Goal: Obtain resource: Download file/media

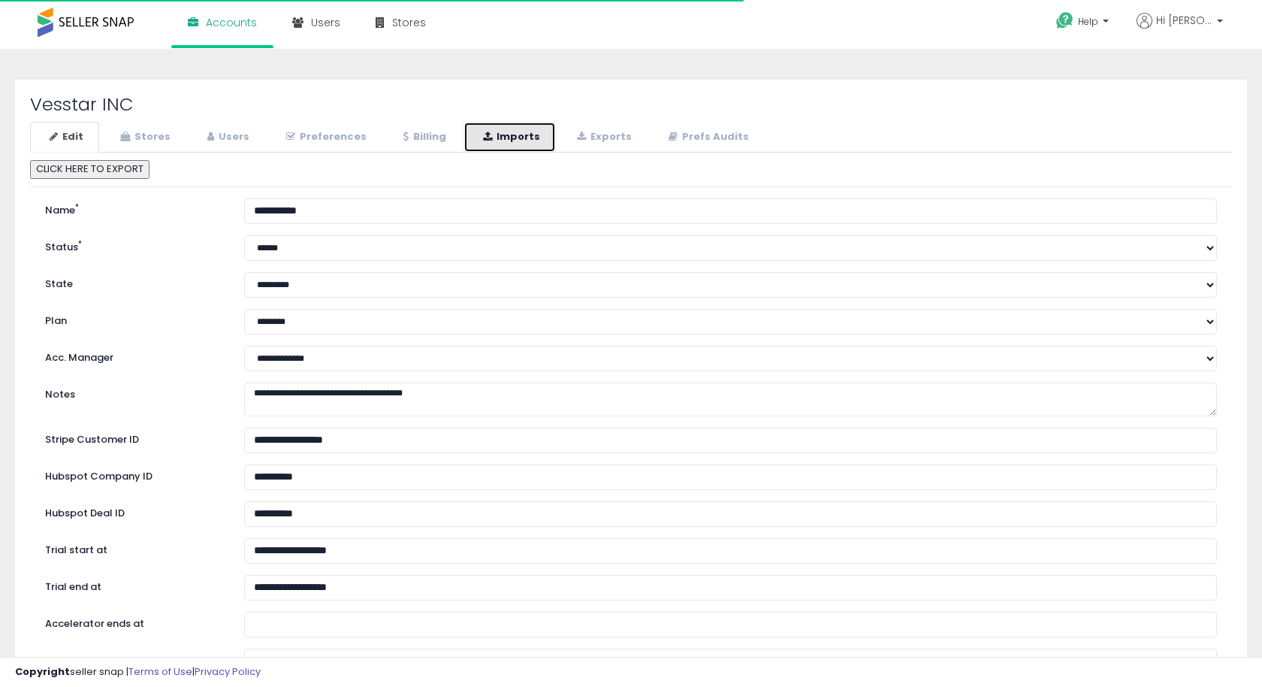
click at [512, 147] on link "Imports" at bounding box center [510, 137] width 92 height 31
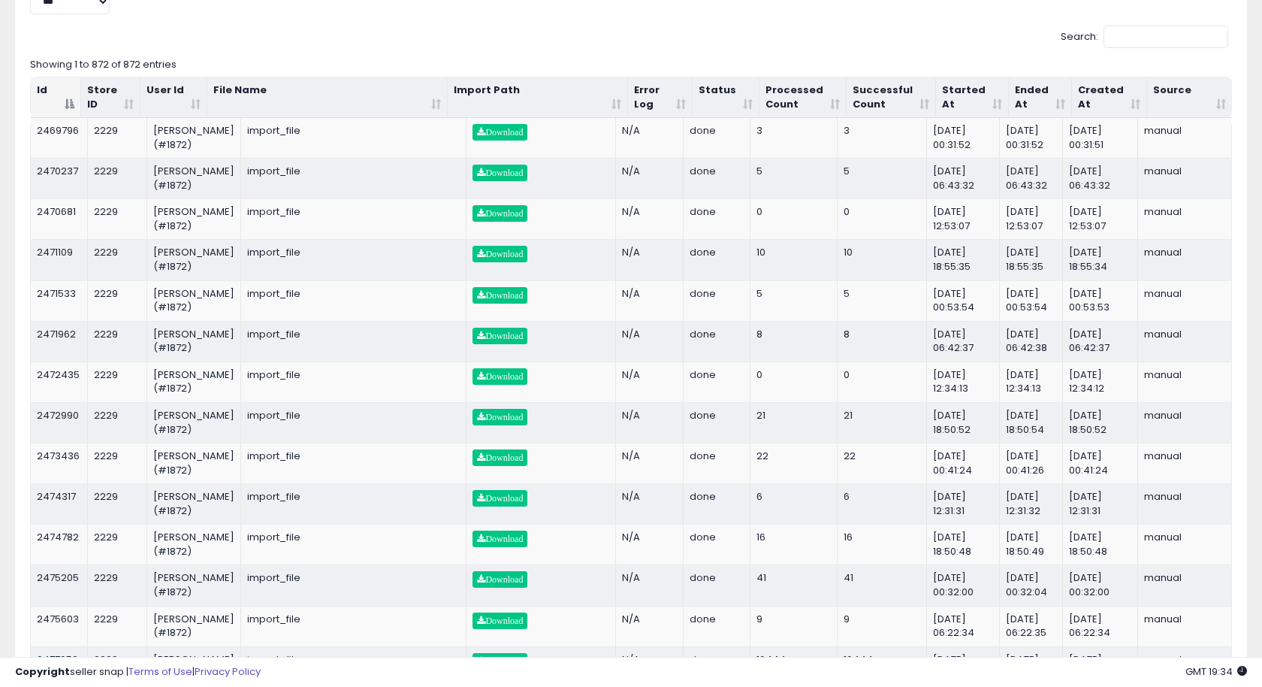
scroll to position [184, 0]
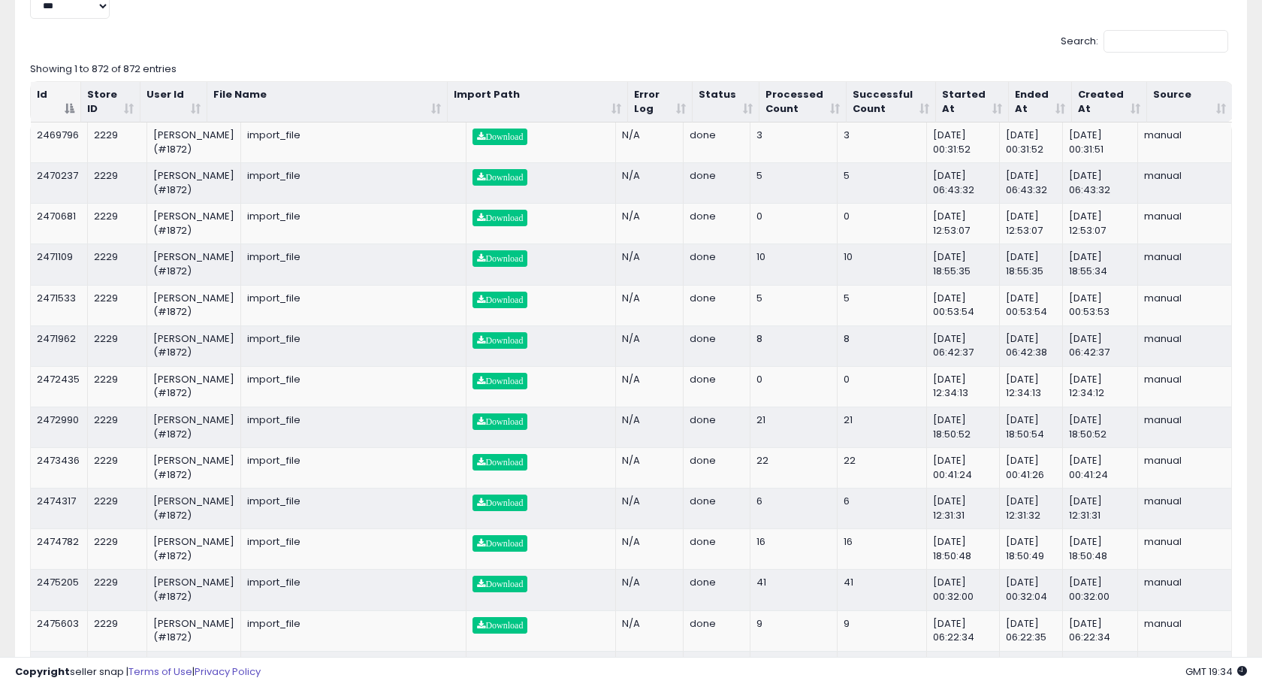
click at [994, 107] on th "Started At" at bounding box center [972, 102] width 73 height 41
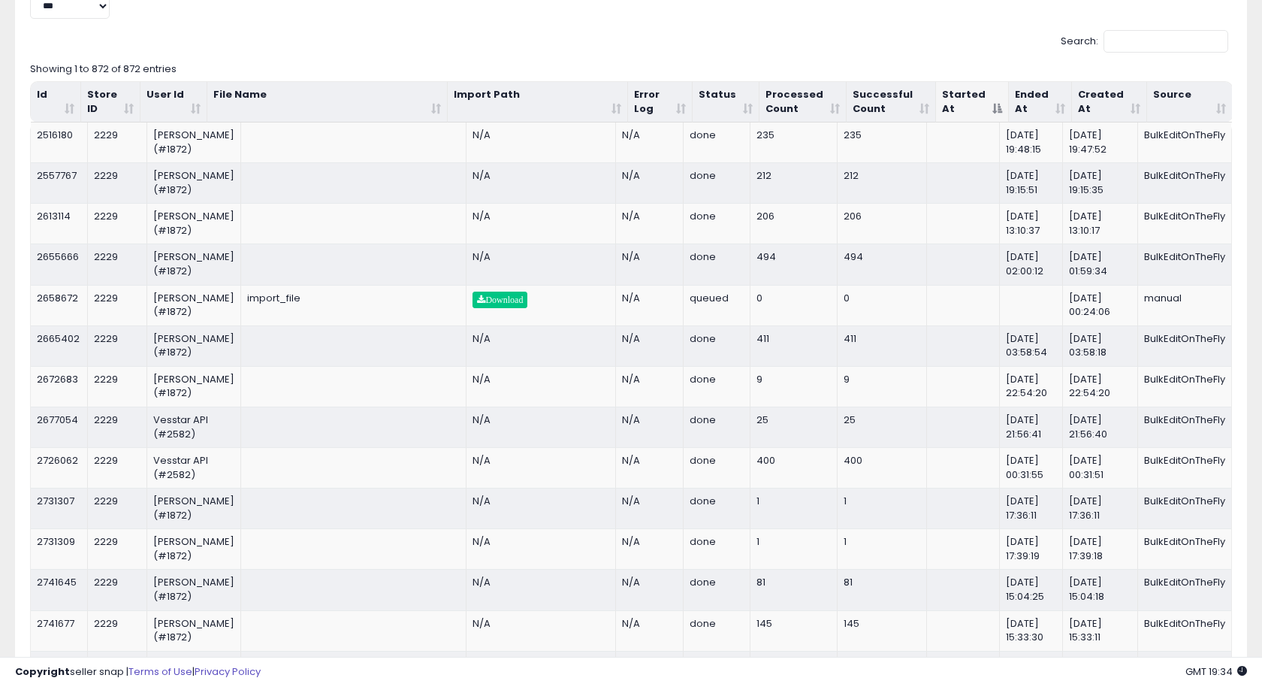
click at [994, 107] on th "Started At" at bounding box center [972, 102] width 73 height 41
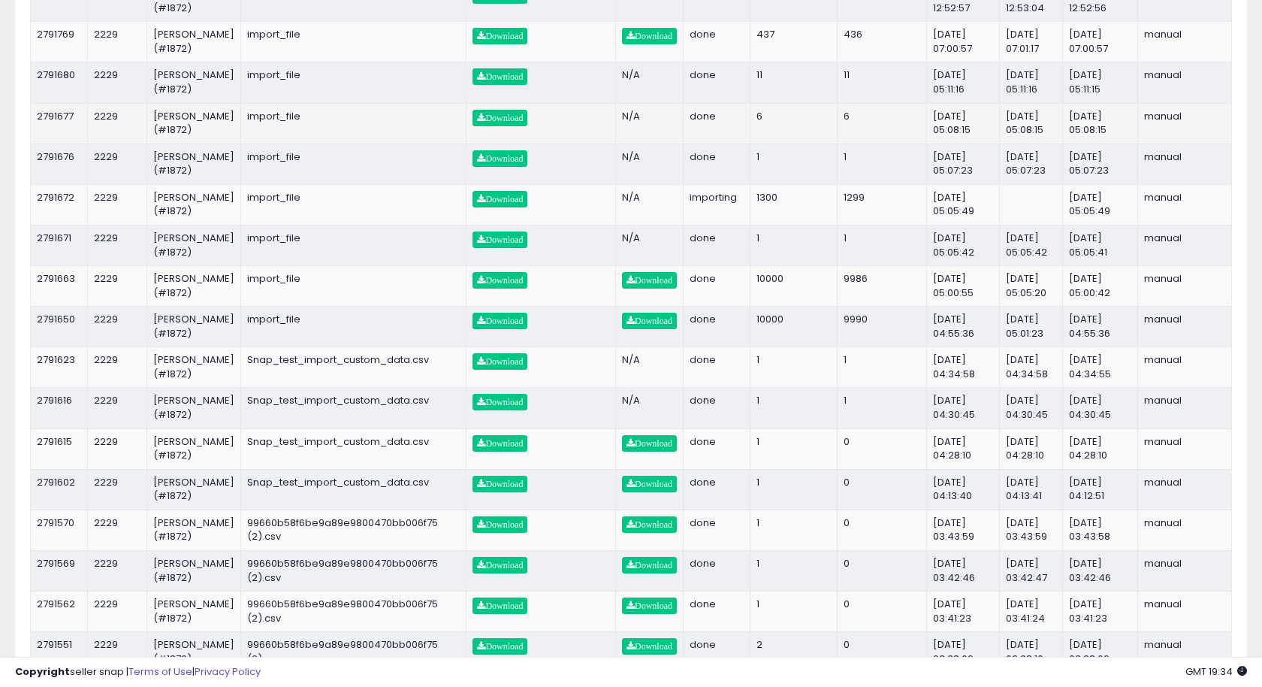
scroll to position [363, 0]
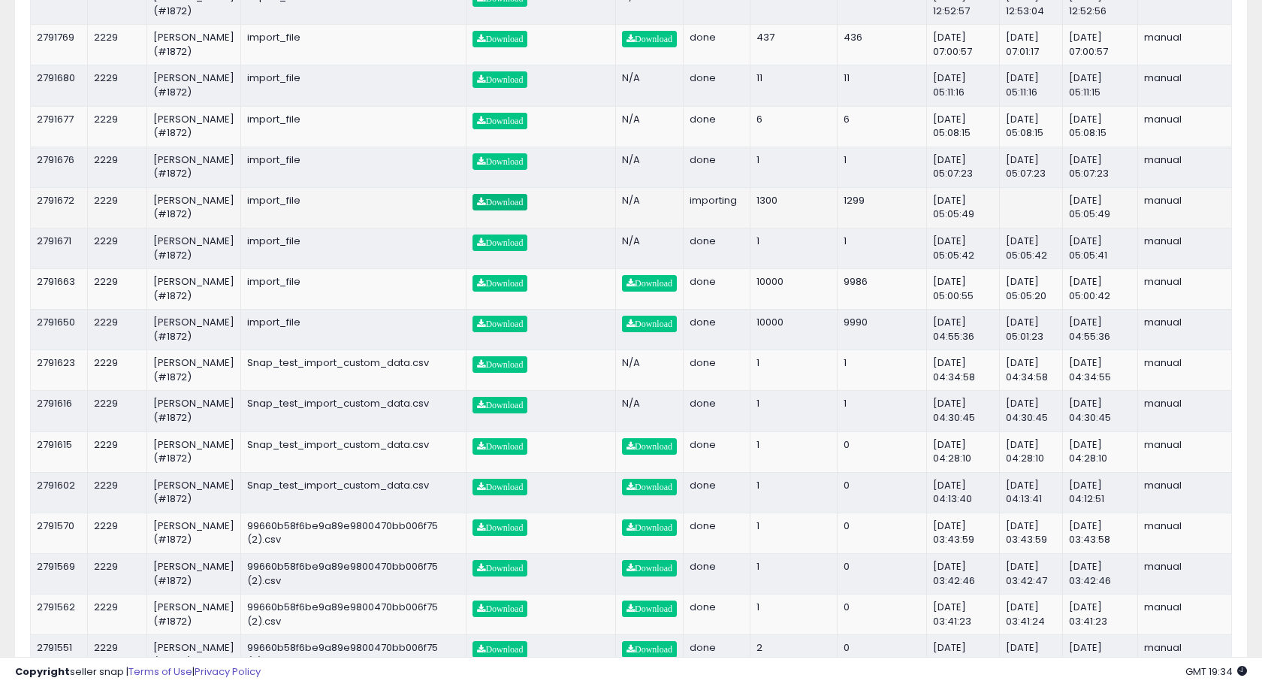
click at [502, 207] on span "Download" at bounding box center [500, 202] width 46 height 9
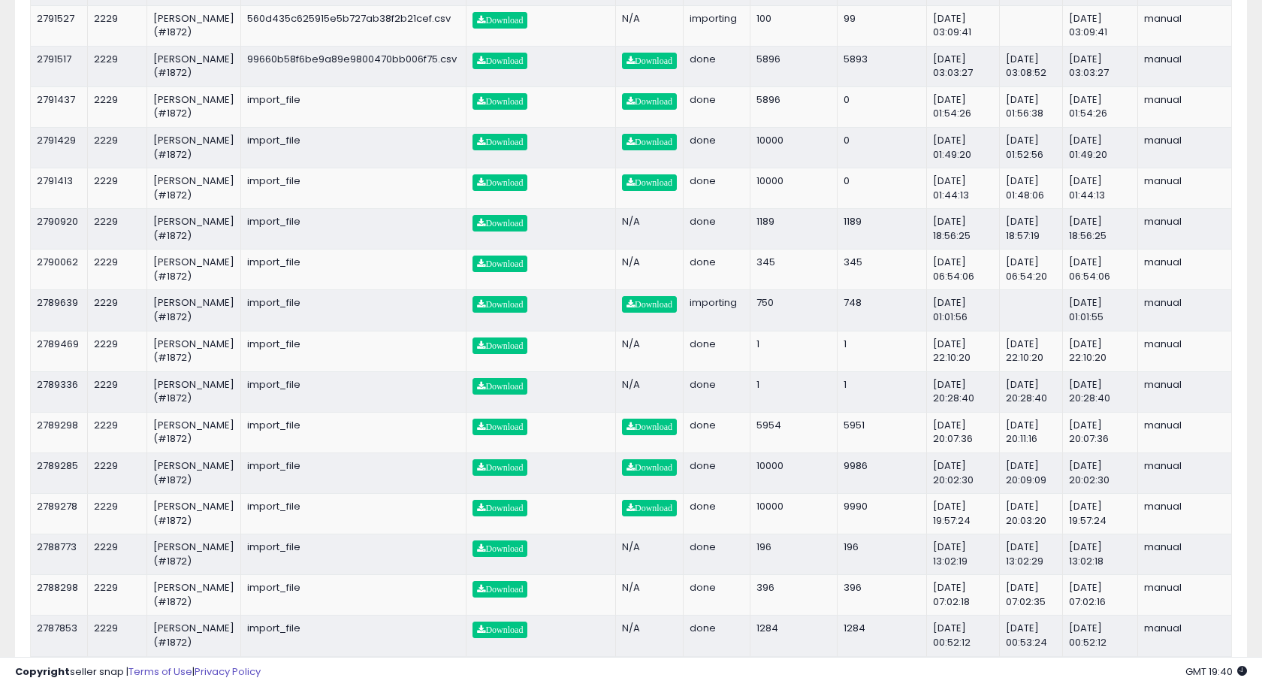
scroll to position [1128, 0]
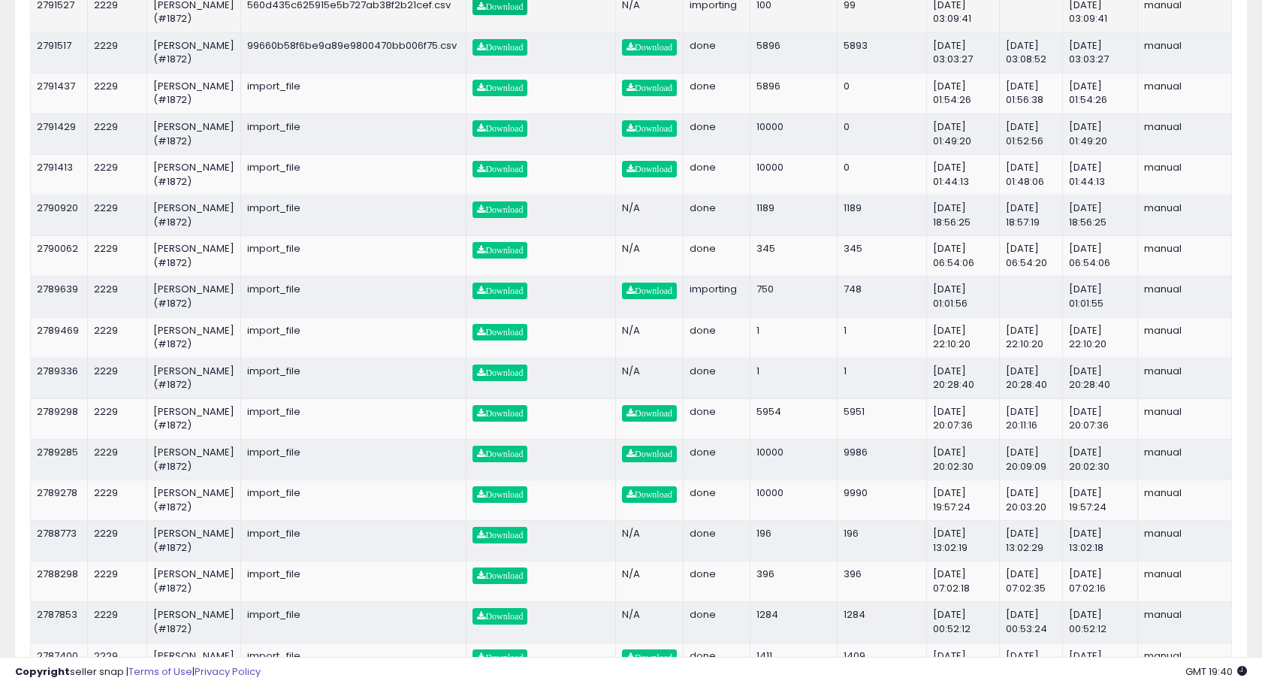
click at [512, 11] on span "Download" at bounding box center [500, 6] width 46 height 9
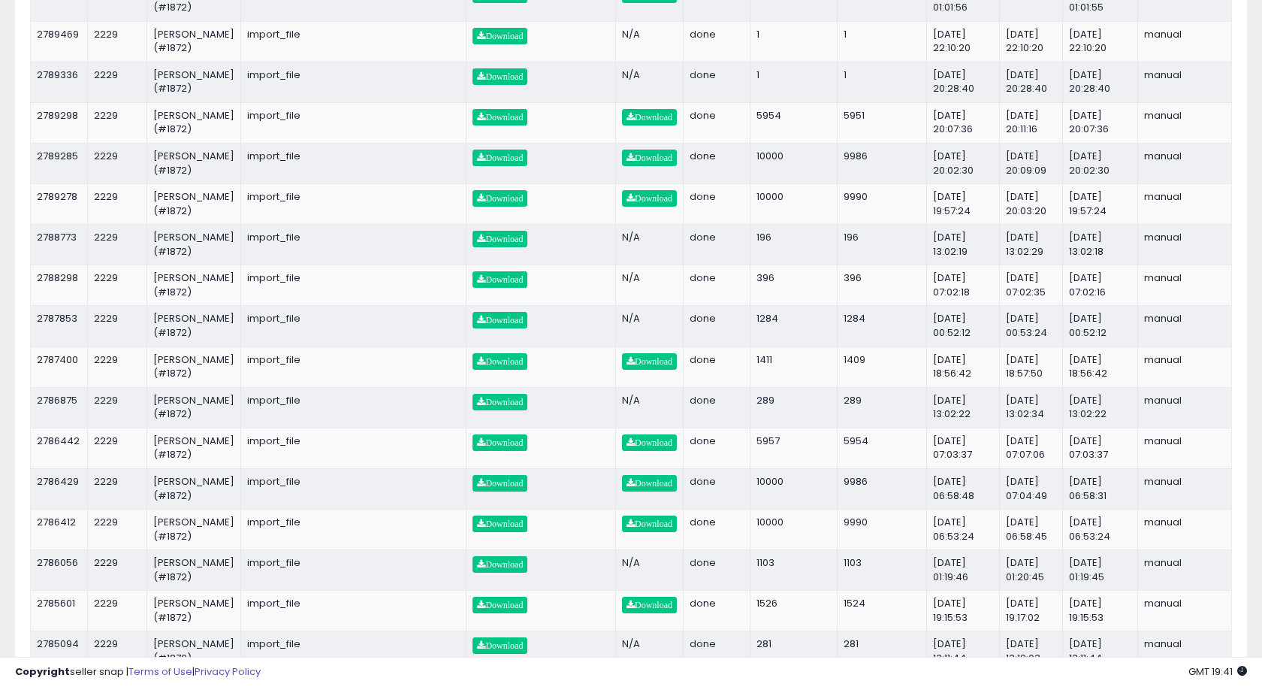
scroll to position [1425, 0]
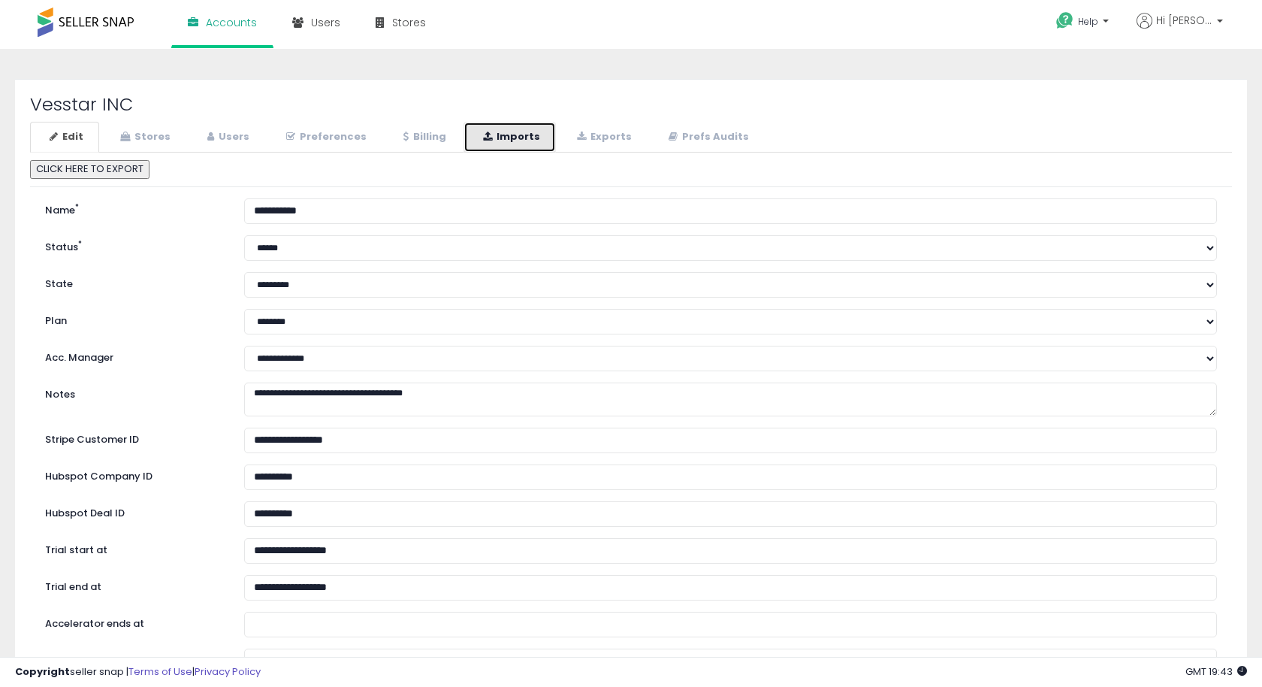
click at [483, 139] on icon at bounding box center [487, 136] width 9 height 10
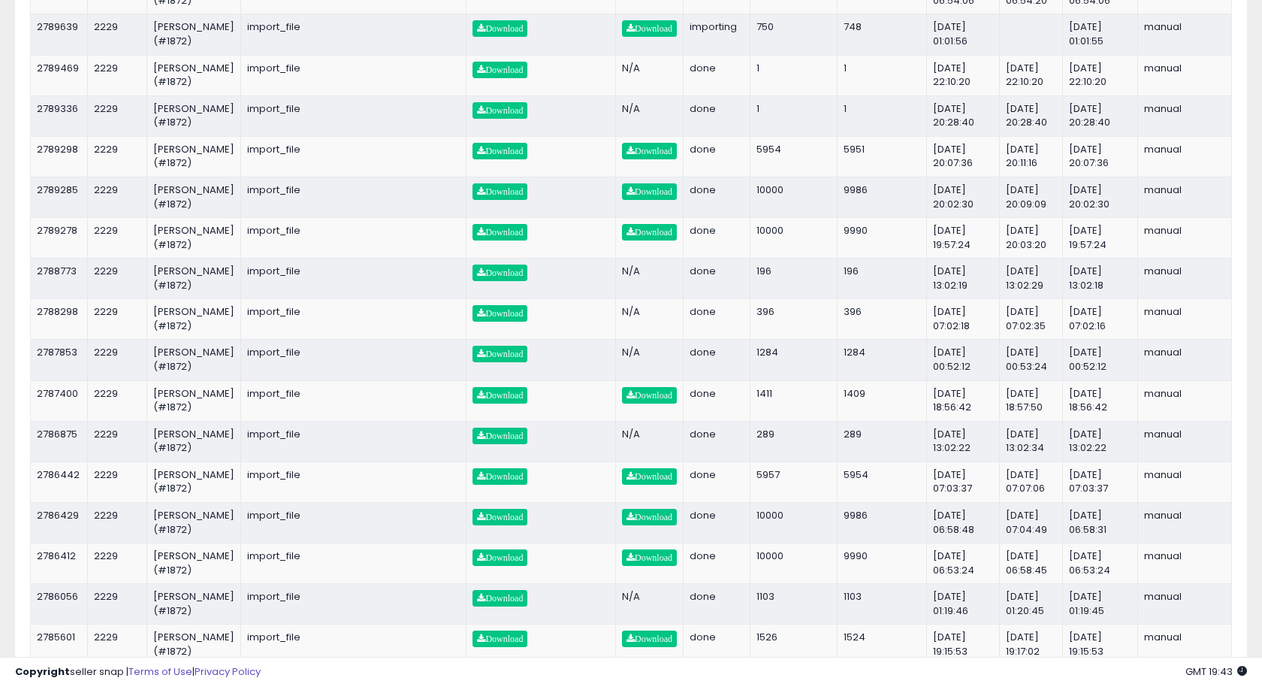
scroll to position [1399, 0]
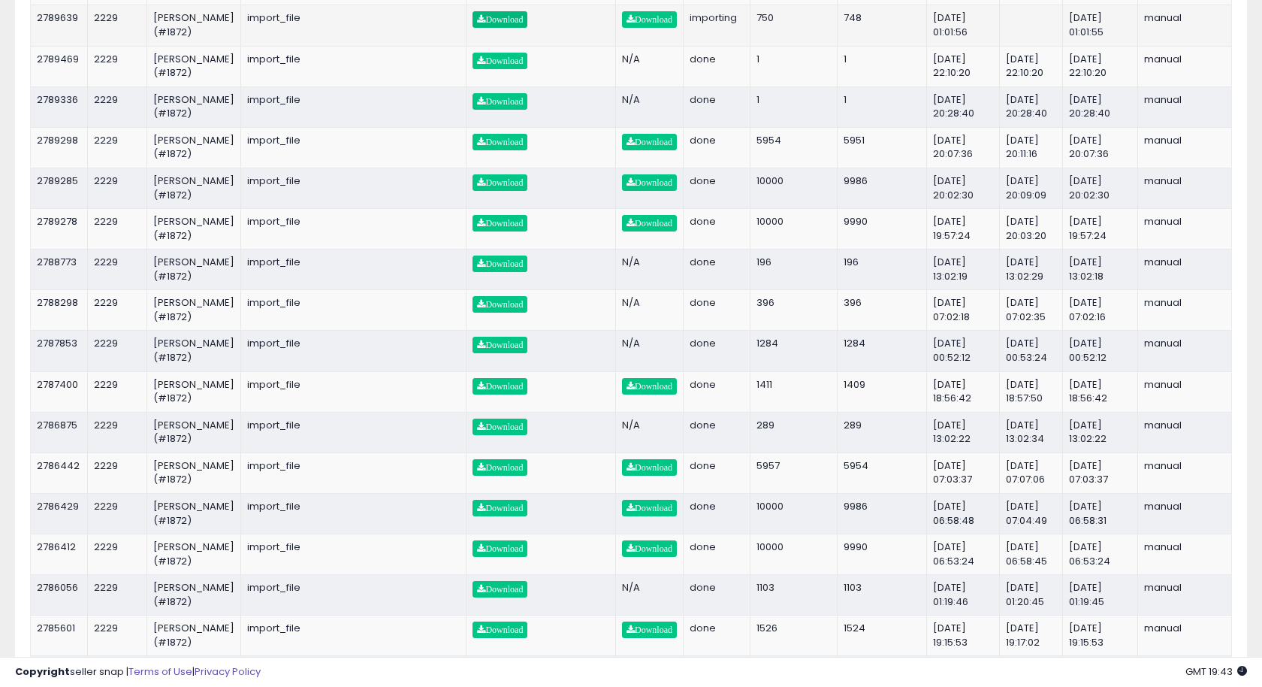
click at [494, 24] on span "Download" at bounding box center [500, 19] width 46 height 9
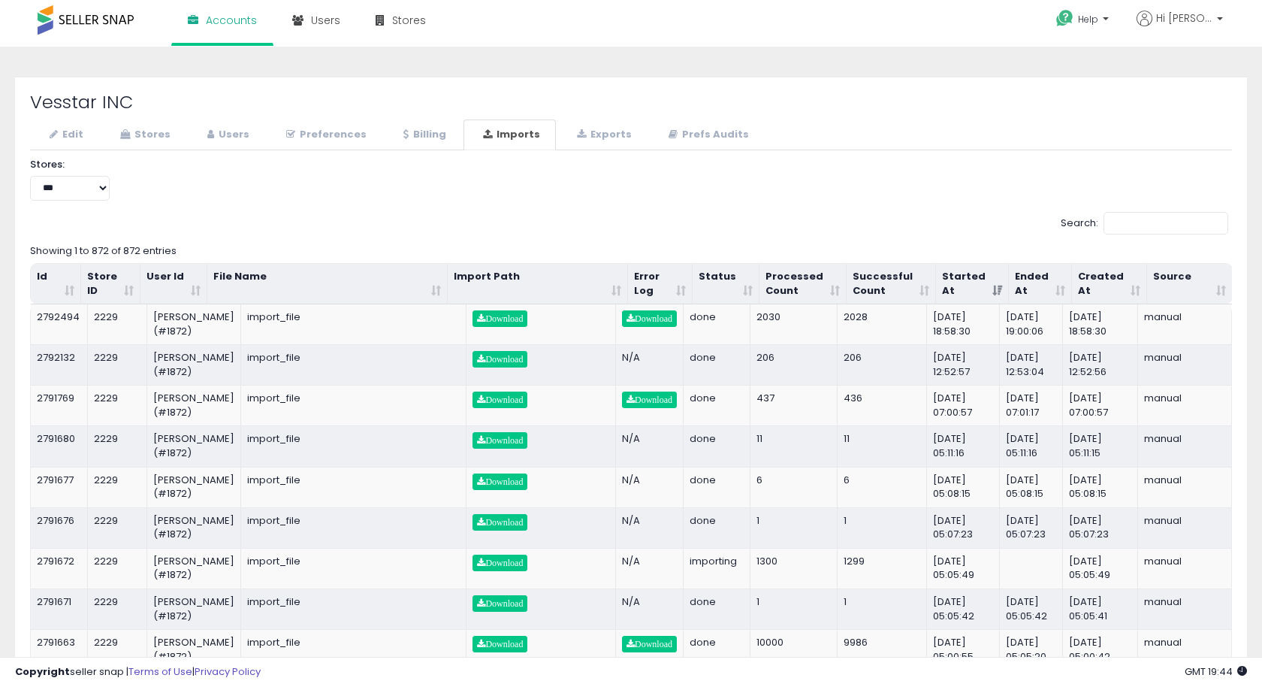
scroll to position [0, 0]
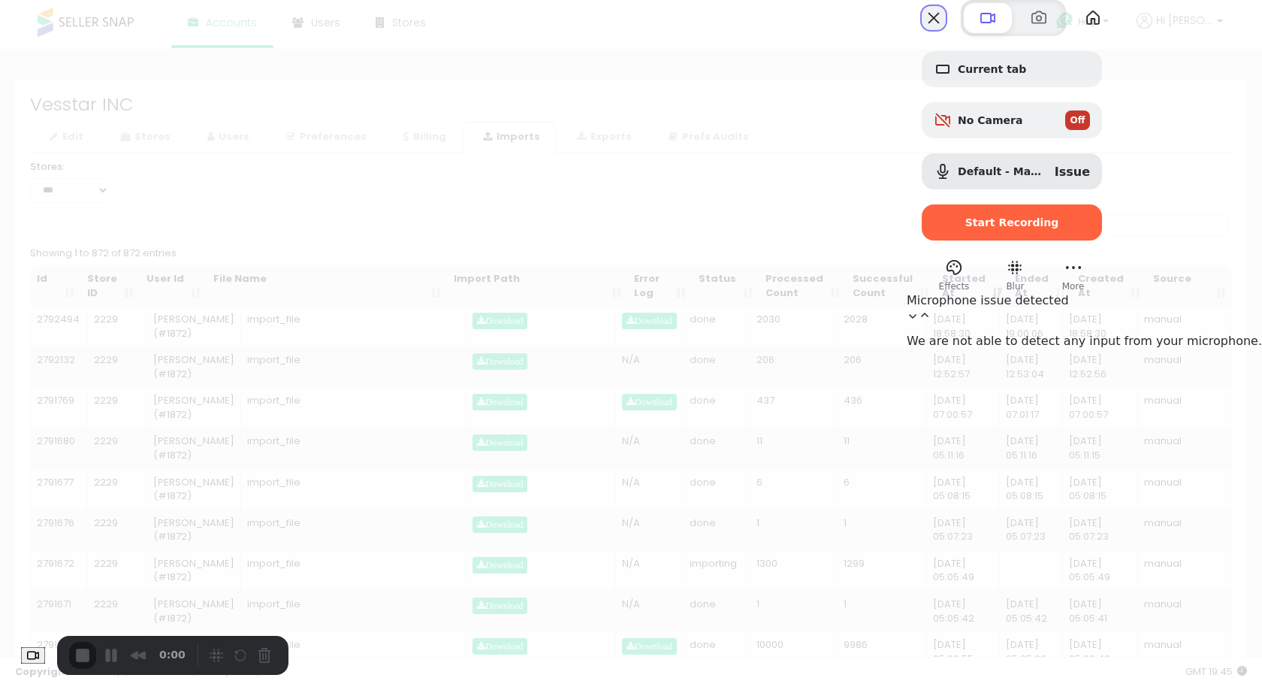
click at [946, 30] on button "Close" at bounding box center [934, 18] width 24 height 24
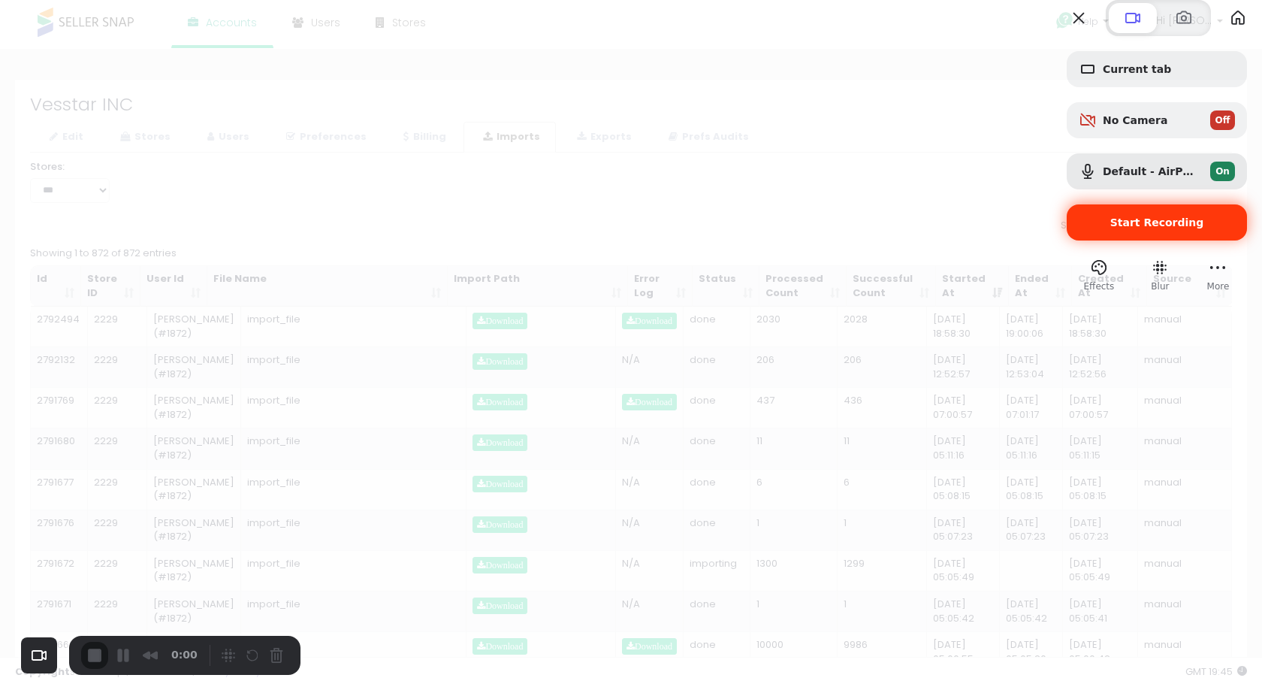
click at [1109, 240] on div "Start Recording" at bounding box center [1157, 222] width 180 height 36
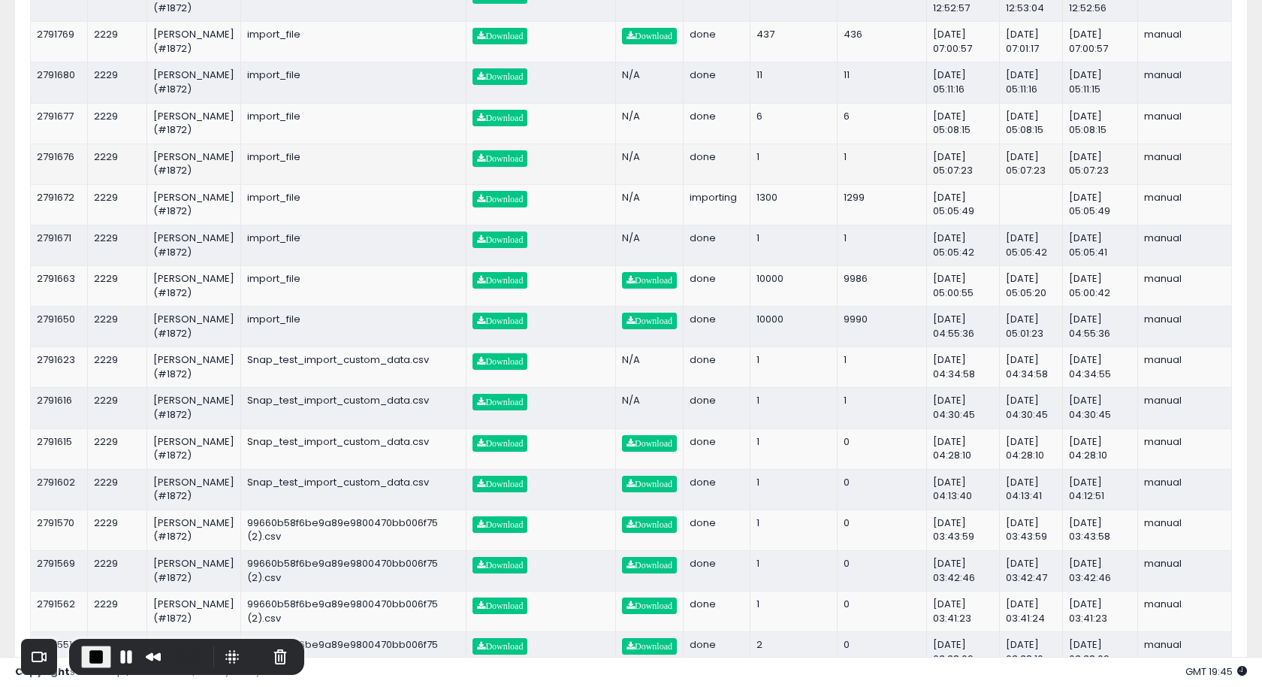
scroll to position [361, 0]
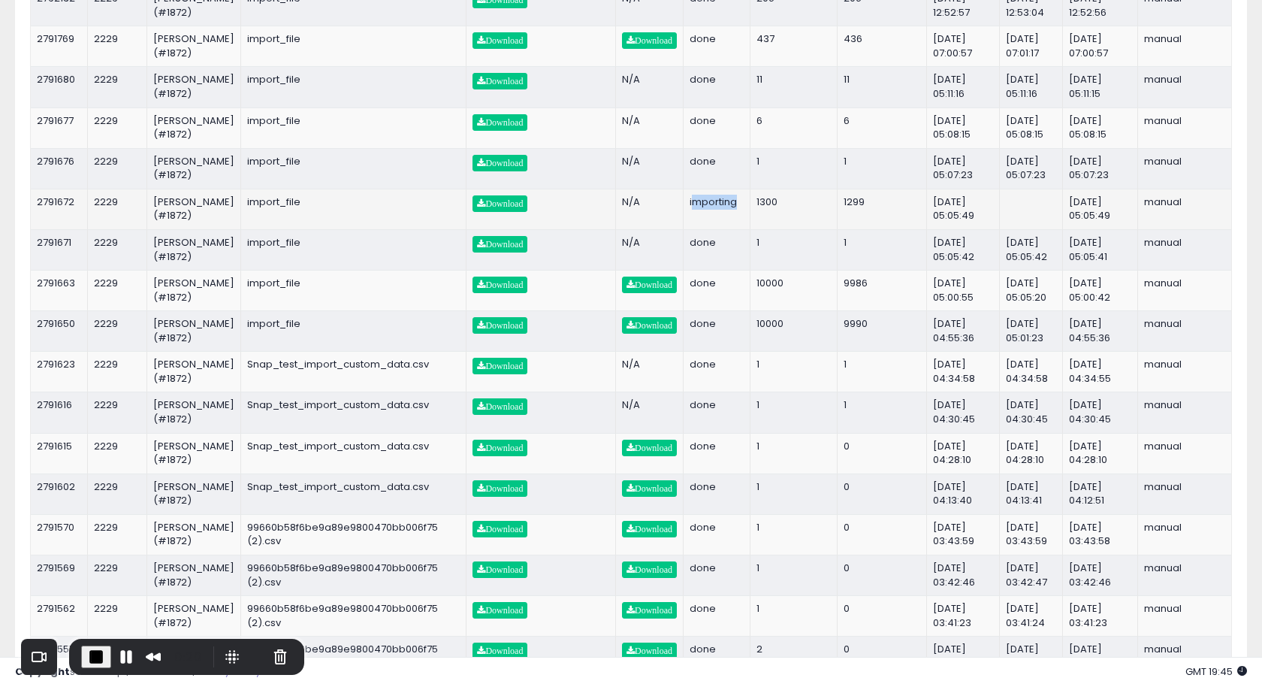
drag, startPoint x: 714, startPoint y: 283, endPoint x: 761, endPoint y: 283, distance: 47.3
click at [751, 229] on td "importing" at bounding box center [717, 209] width 67 height 41
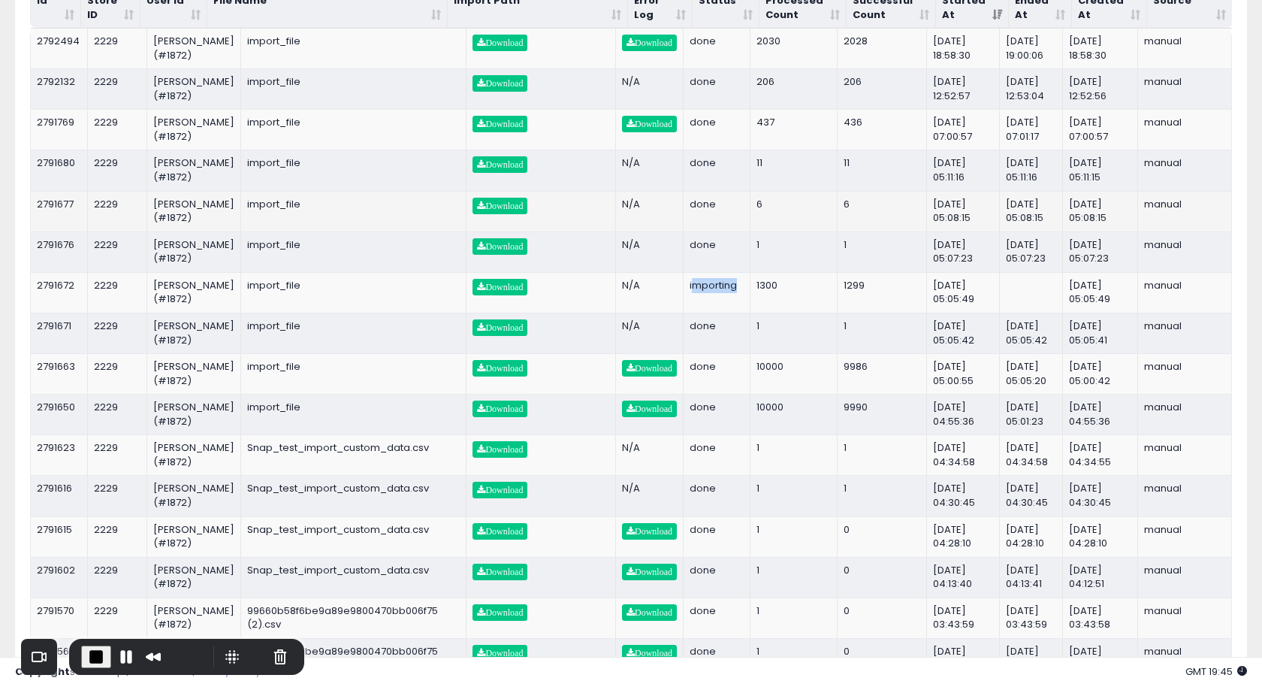
scroll to position [246, 0]
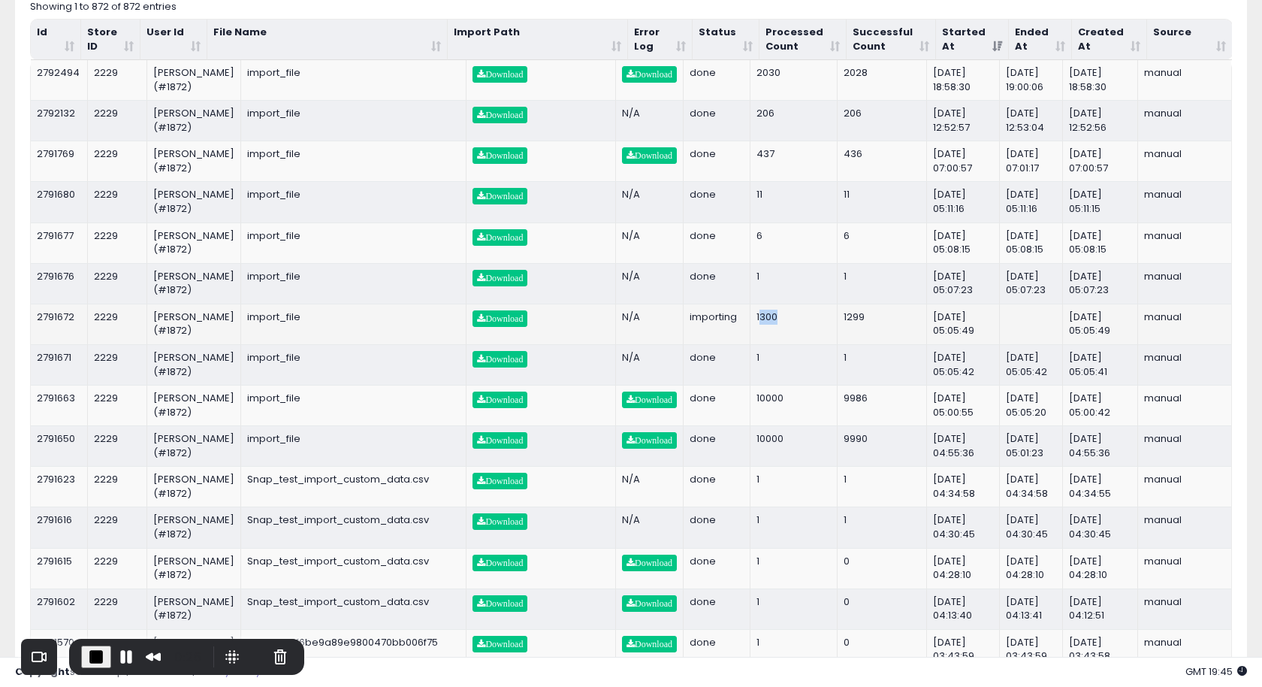
drag, startPoint x: 775, startPoint y: 400, endPoint x: 796, endPoint y: 400, distance: 21.8
click at [796, 344] on td "1300" at bounding box center [794, 324] width 87 height 41
drag, startPoint x: 857, startPoint y: 399, endPoint x: 881, endPoint y: 397, distance: 24.1
click at [881, 344] on td "1299" at bounding box center [882, 324] width 89 height 41
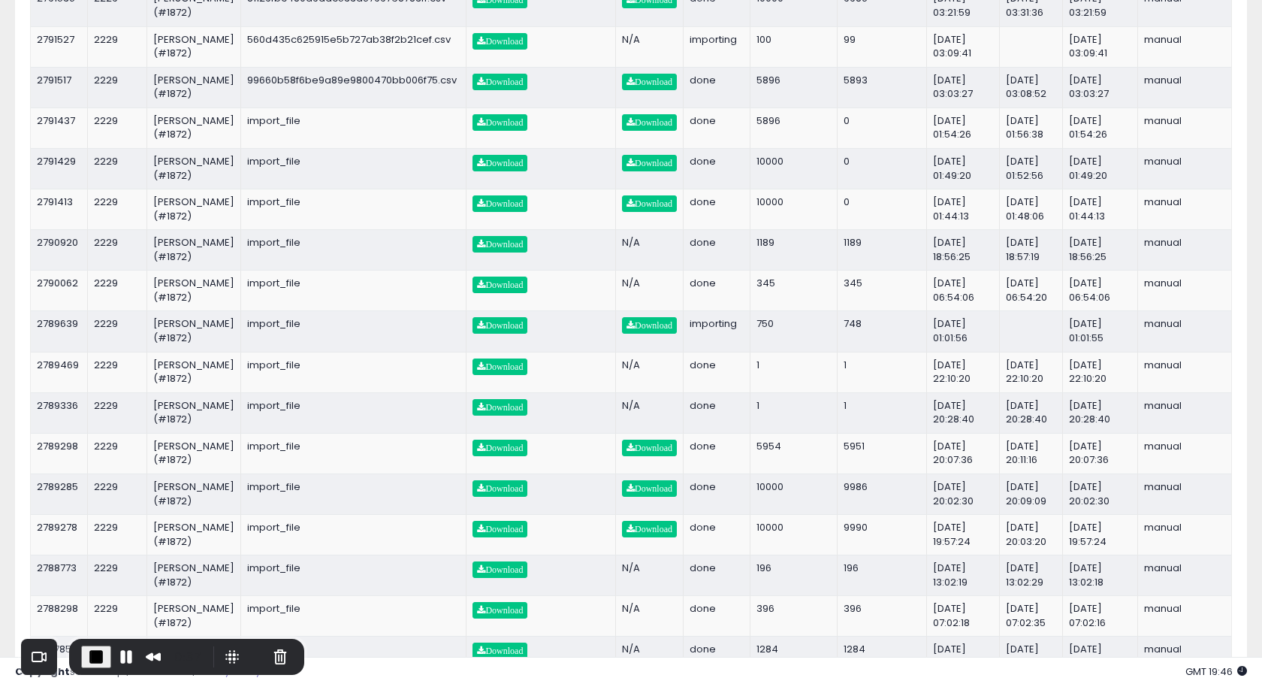
scroll to position [1087, 0]
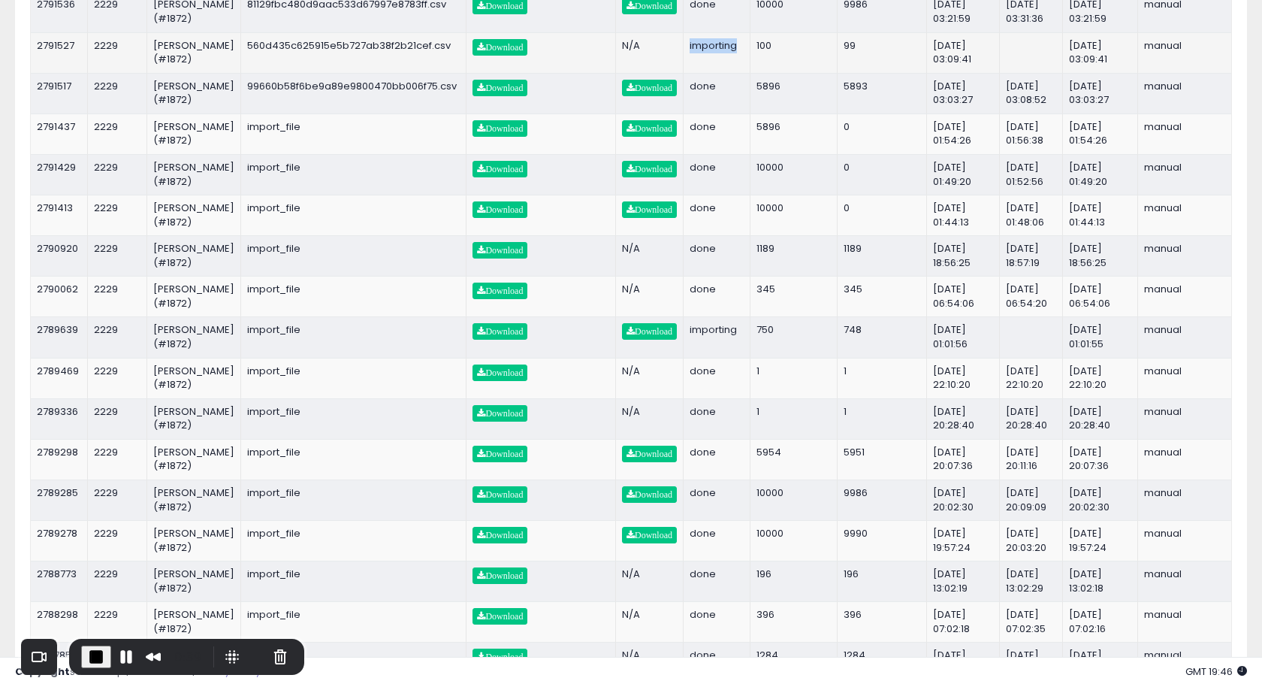
drag, startPoint x: 712, startPoint y: 319, endPoint x: 760, endPoint y: 314, distance: 48.3
click at [751, 73] on td "importing" at bounding box center [717, 52] width 67 height 41
drag, startPoint x: 796, startPoint y: 314, endPoint x: 772, endPoint y: 317, distance: 24.2
click at [772, 73] on td "100" at bounding box center [794, 52] width 87 height 41
drag, startPoint x: 876, startPoint y: 315, endPoint x: 843, endPoint y: 327, distance: 35.2
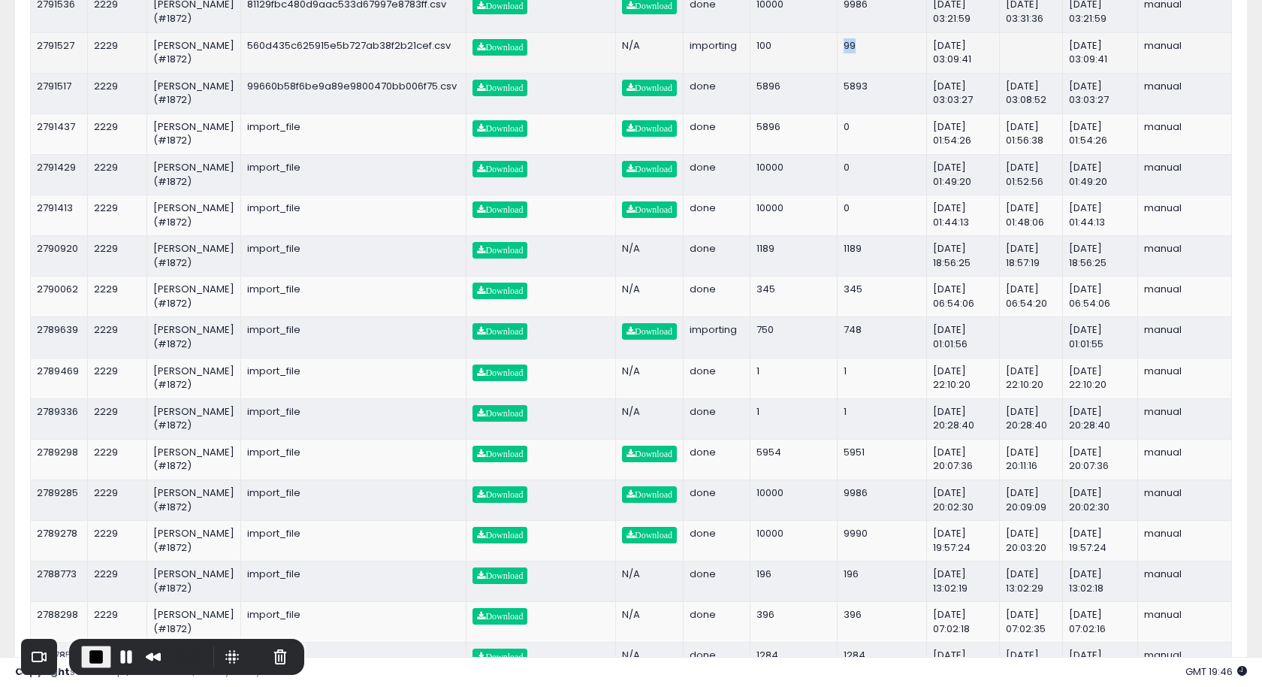
click at [848, 73] on tr "2791527 2229 Rambabu Pamulapati (#1872) 560d435c625915e5b727ab38f2b21cef.csv Do…" at bounding box center [631, 52] width 1201 height 41
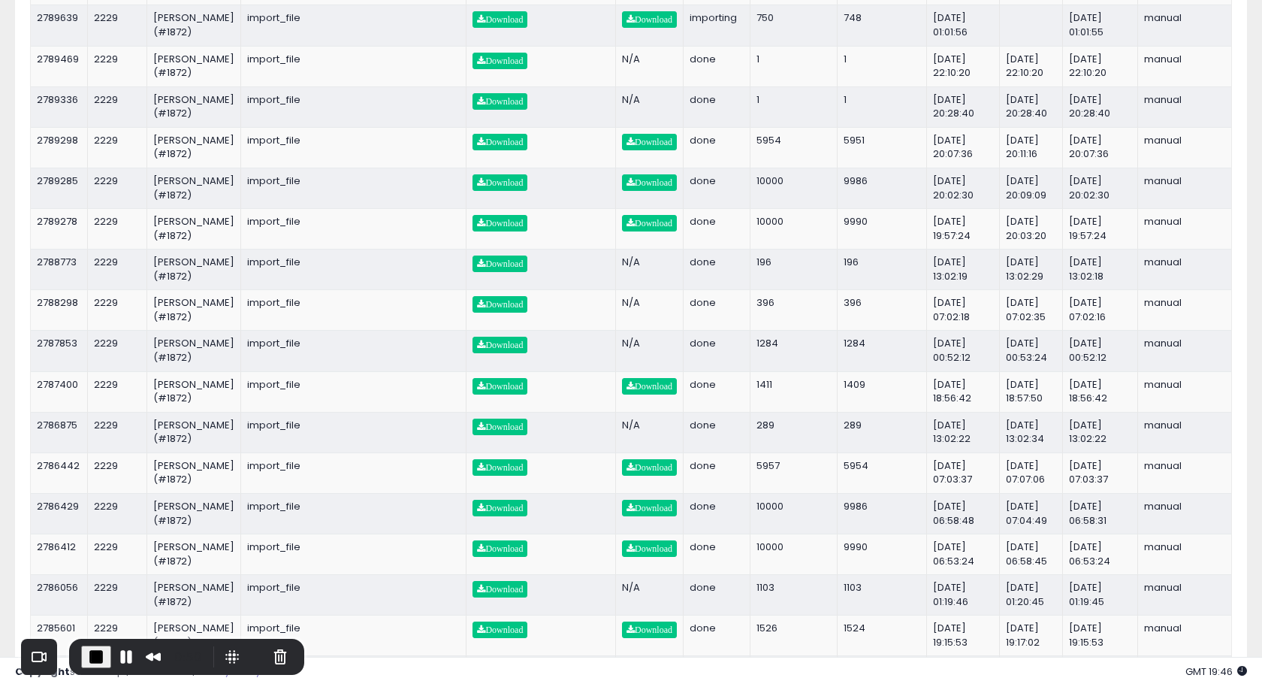
scroll to position [1391, 0]
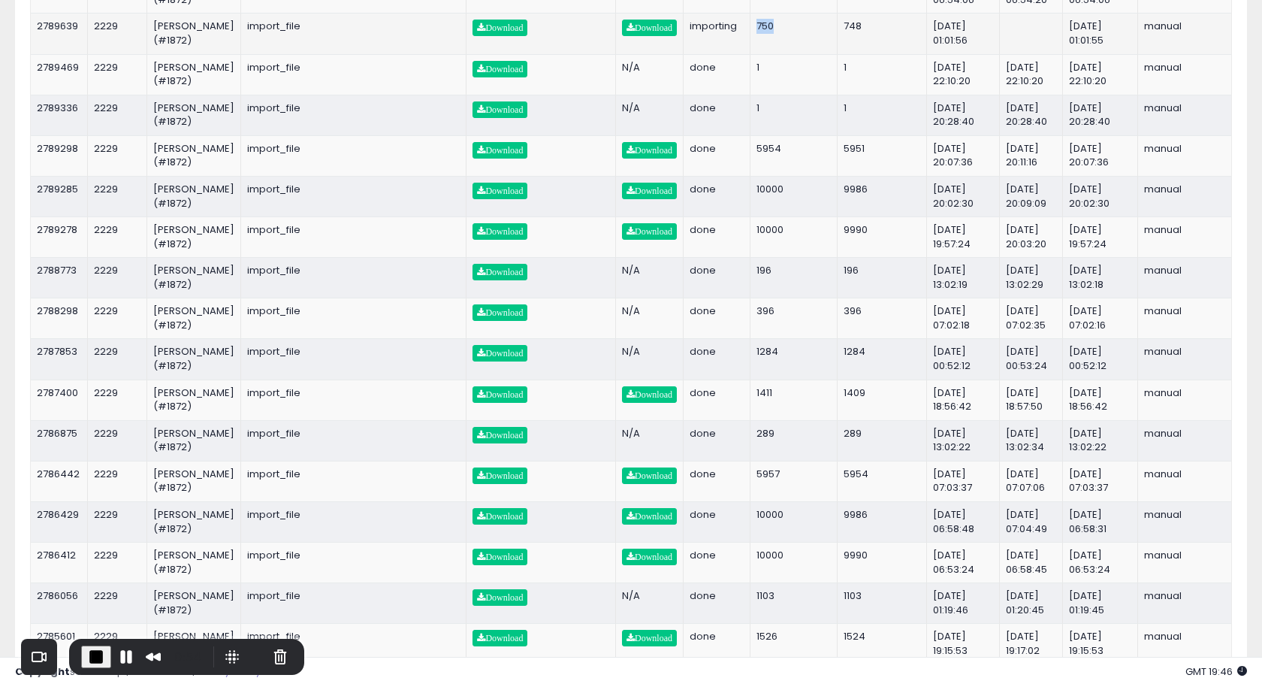
drag, startPoint x: 773, startPoint y: 395, endPoint x: 795, endPoint y: 395, distance: 21.8
click at [795, 53] on td "750" at bounding box center [794, 33] width 87 height 41
drag, startPoint x: 856, startPoint y: 390, endPoint x: 875, endPoint y: 390, distance: 19.5
click at [875, 53] on td "748" at bounding box center [882, 33] width 89 height 41
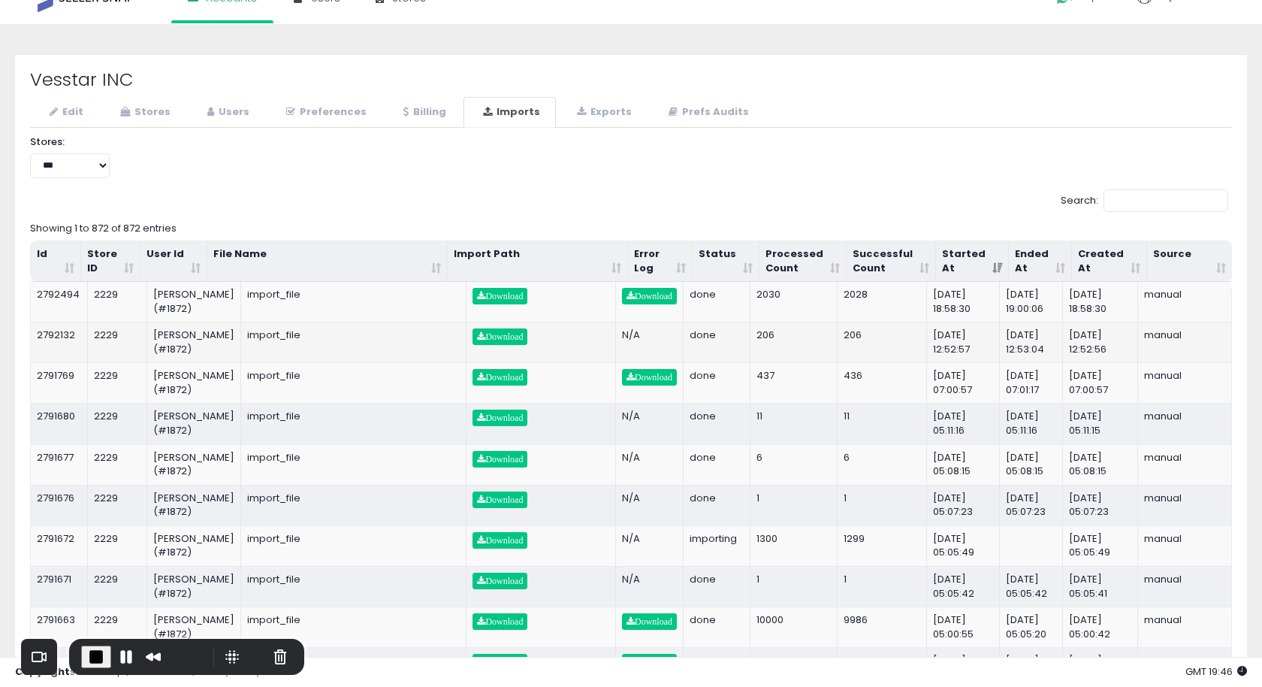
scroll to position [24, 0]
click at [95, 655] on span "End Recording" at bounding box center [96, 657] width 18 height 18
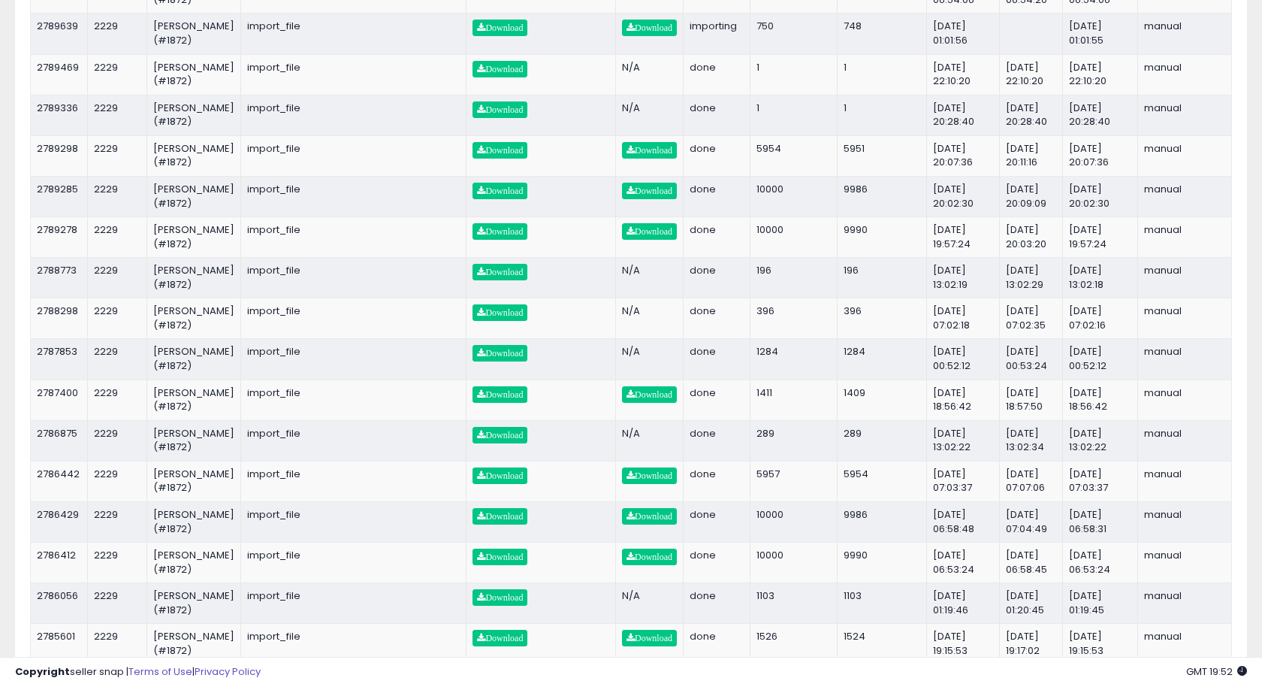
scroll to position [1410, 0]
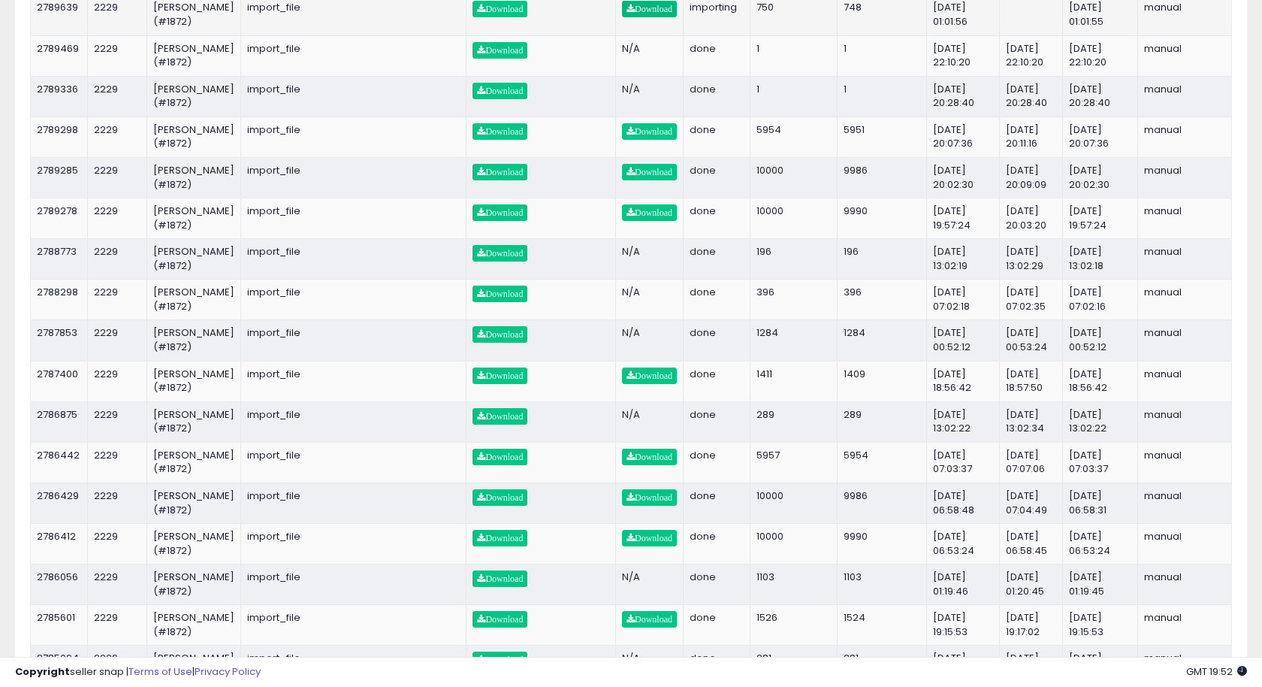
click at [672, 14] on span "Download" at bounding box center [650, 9] width 46 height 9
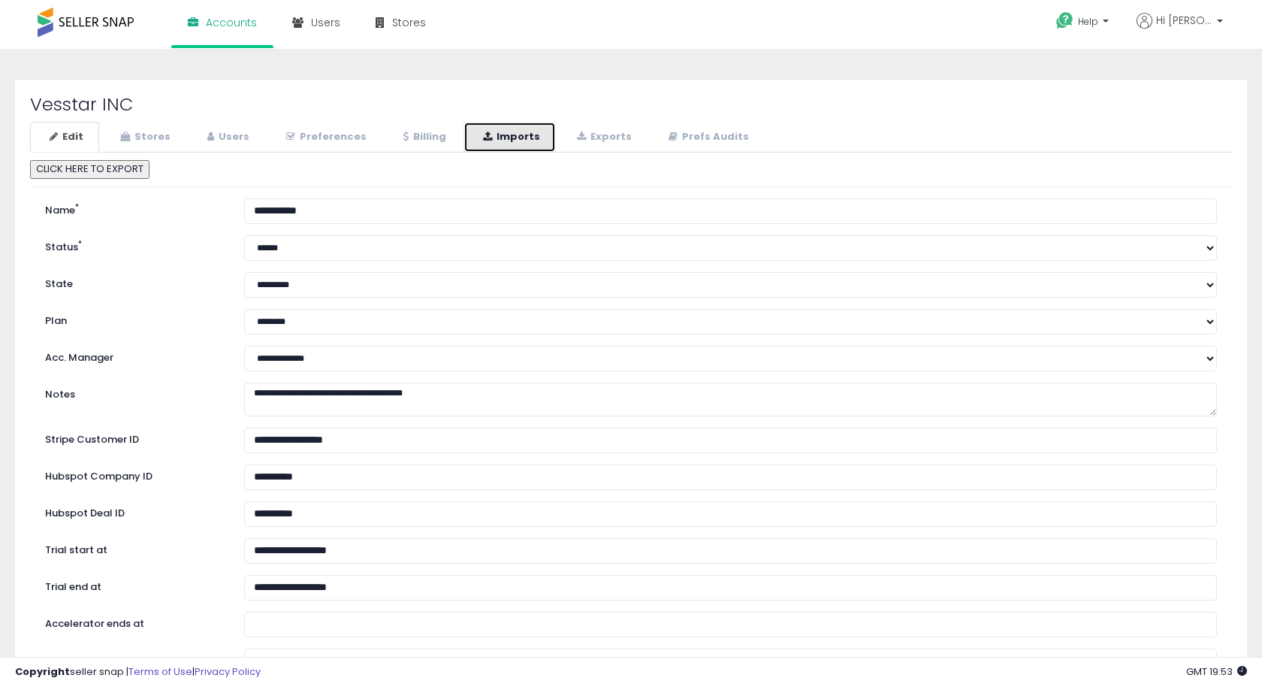
click at [507, 133] on link "Imports" at bounding box center [510, 137] width 92 height 31
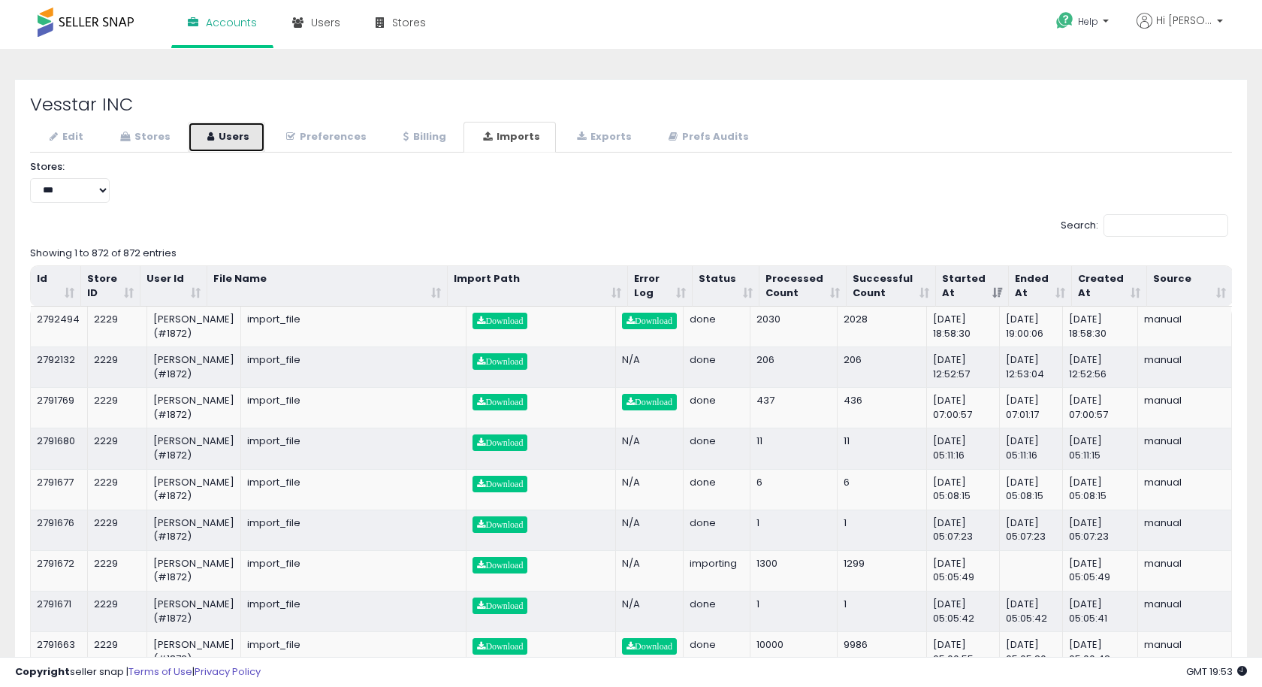
click at [243, 131] on link "Users" at bounding box center [226, 137] width 77 height 31
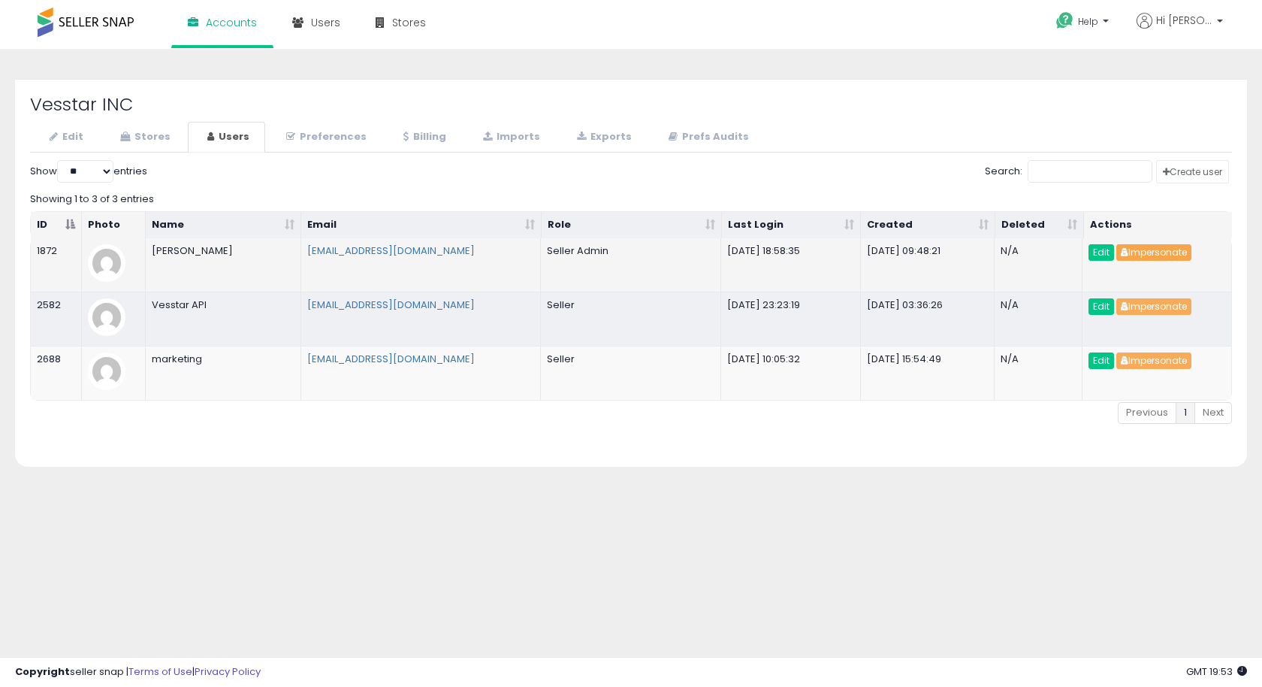
click at [1153, 245] on button "Impersonate" at bounding box center [1154, 252] width 75 height 17
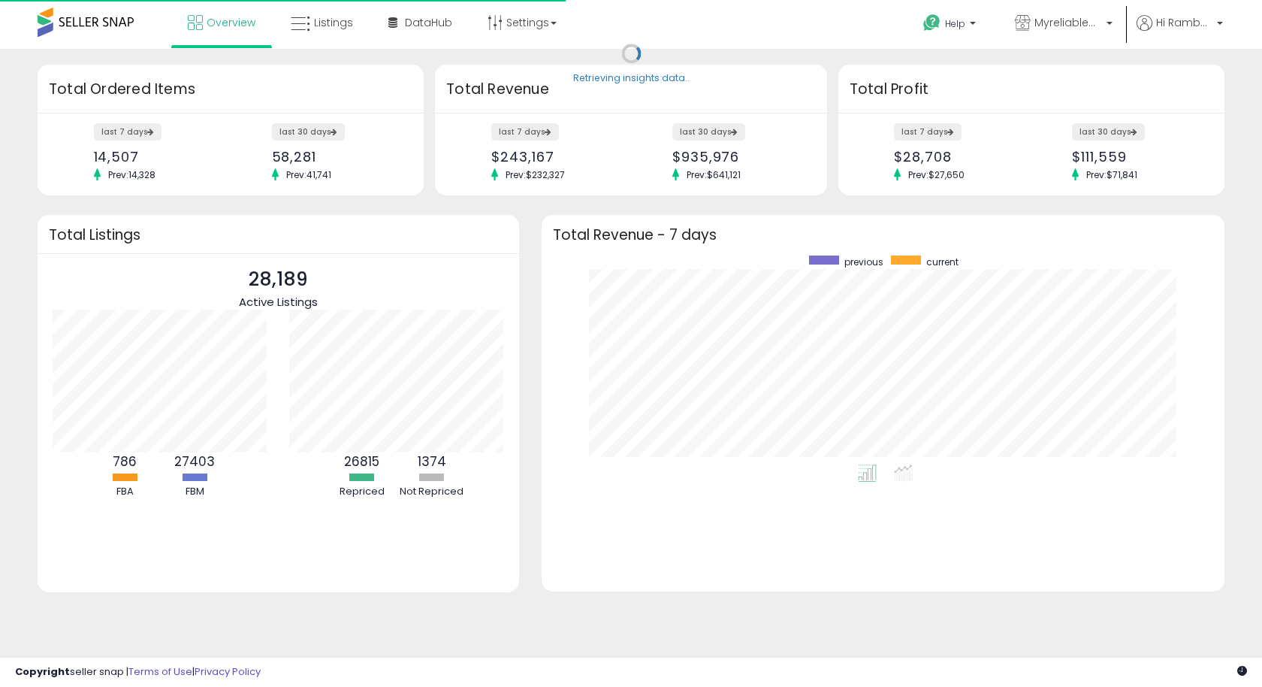
scroll to position [209, 652]
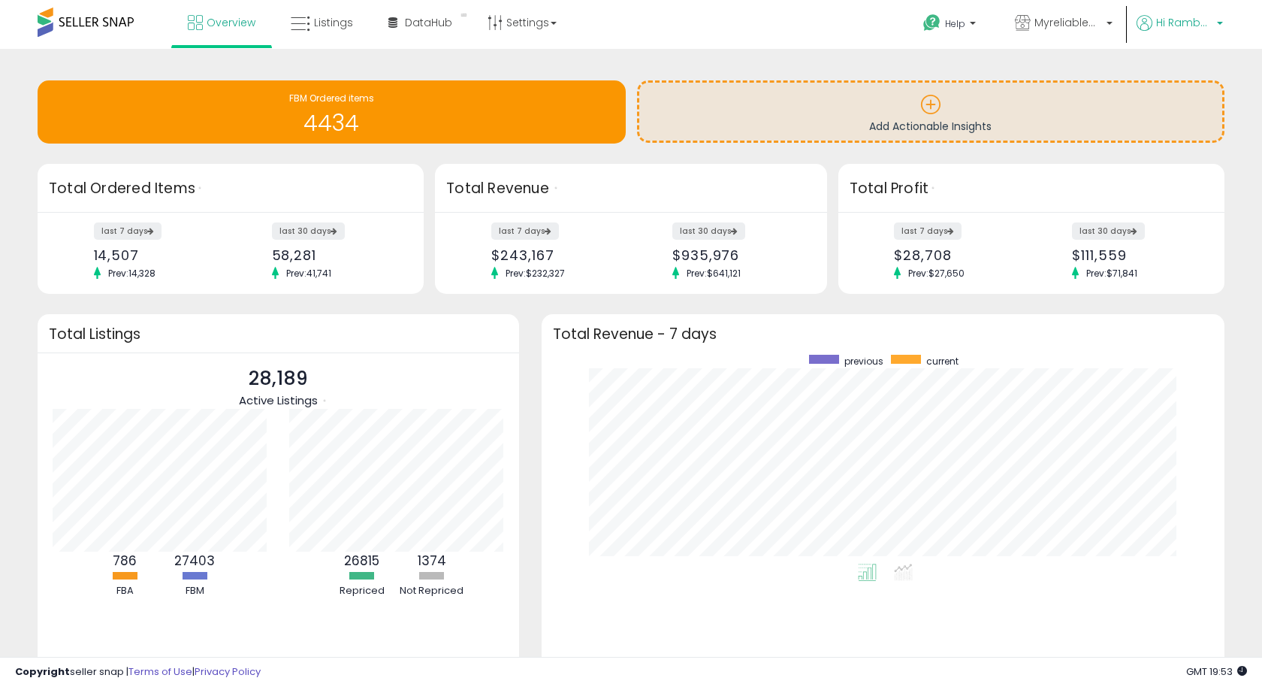
click at [1163, 29] on span "Hi Rambabu" at bounding box center [1184, 22] width 56 height 15
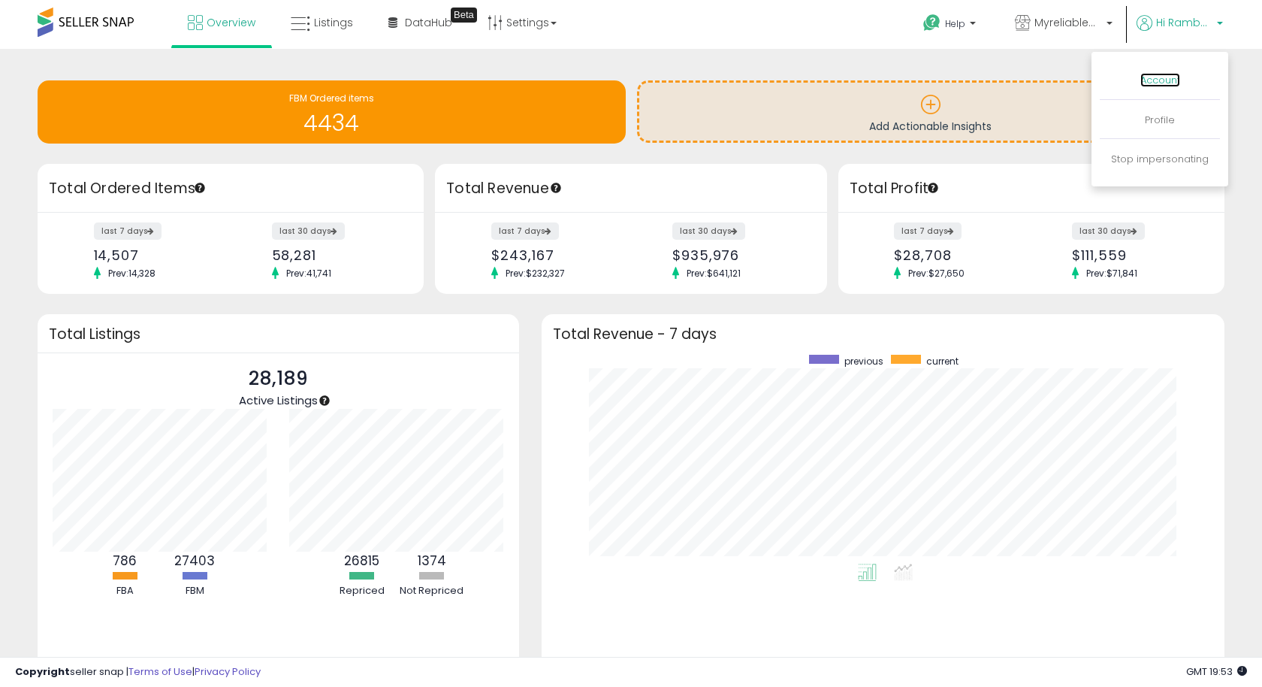
click at [1156, 76] on link "Account" at bounding box center [1161, 80] width 40 height 14
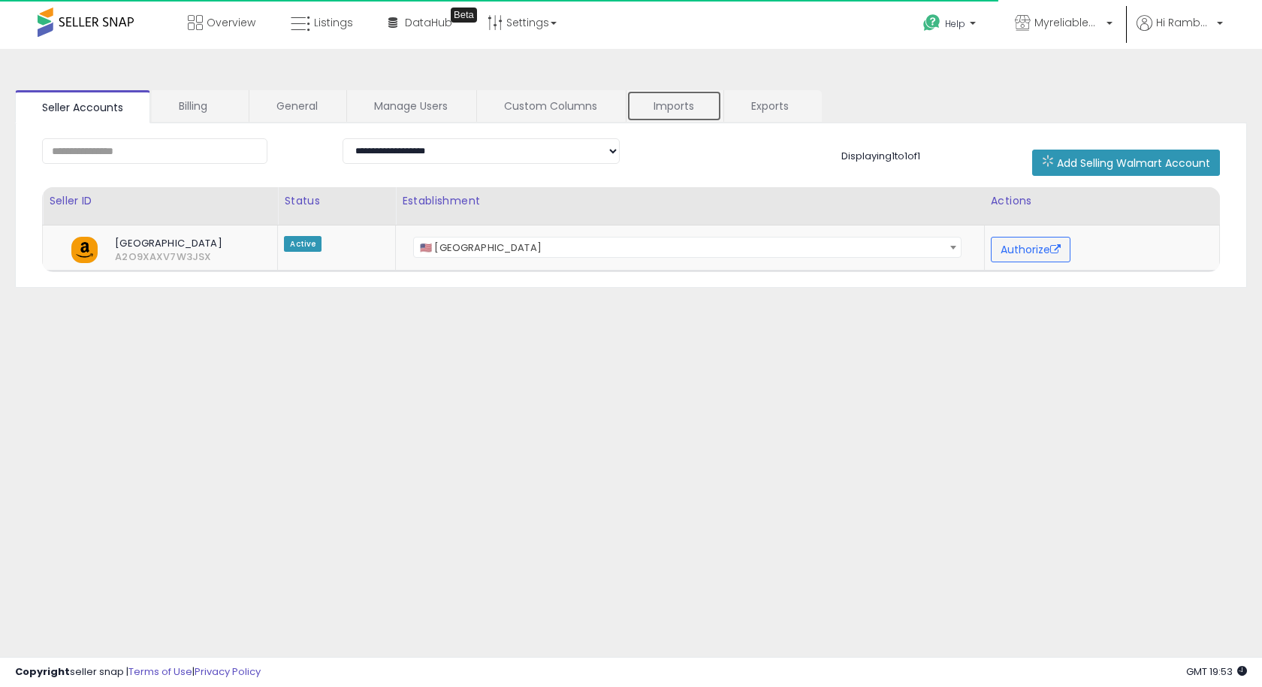
click at [667, 104] on link "Imports" at bounding box center [674, 106] width 95 height 32
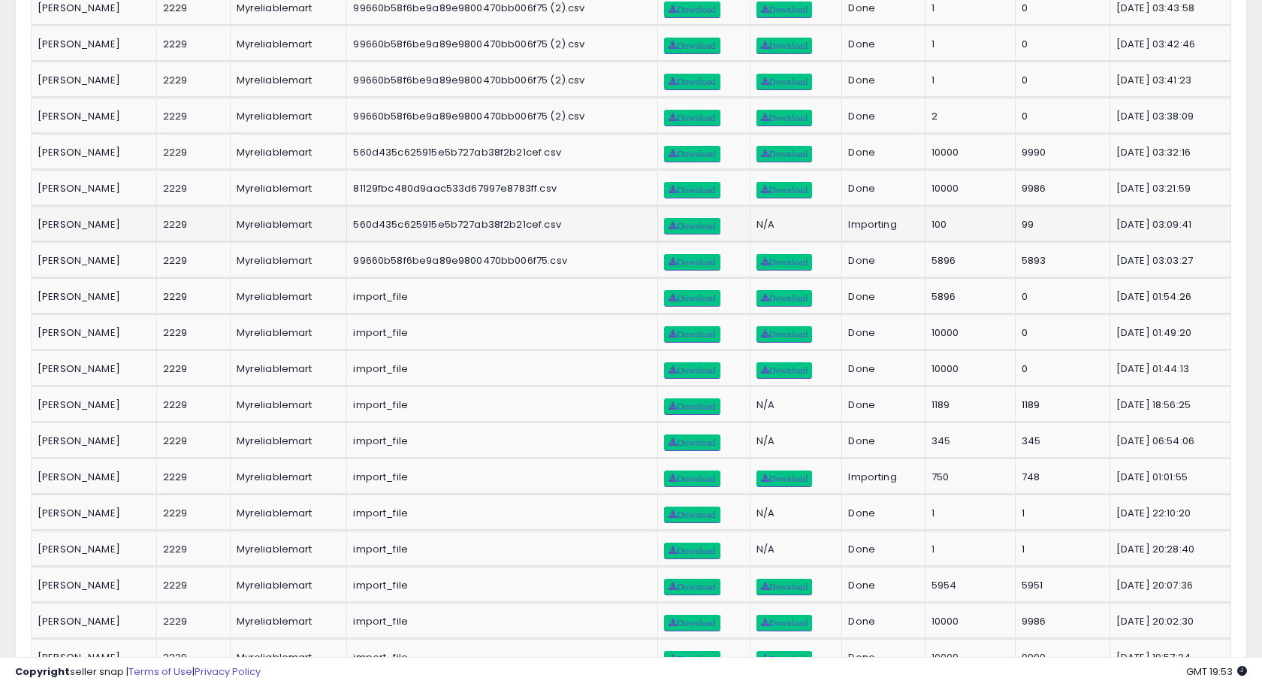
scroll to position [727, 0]
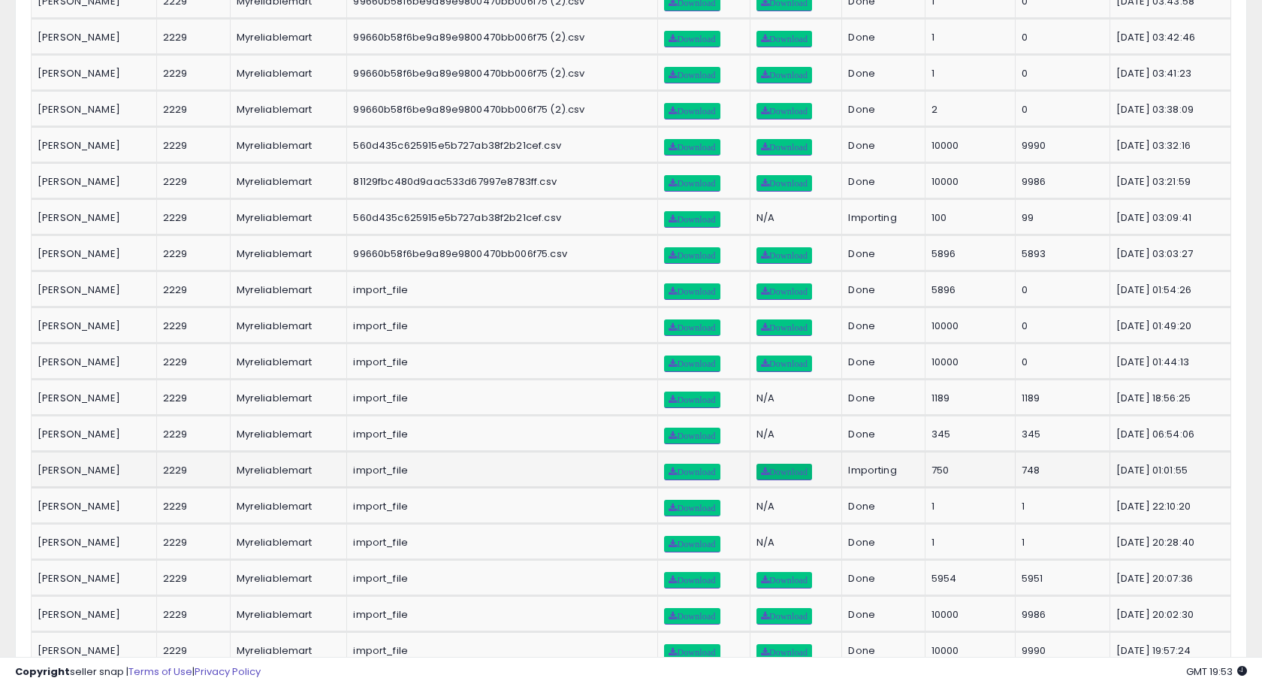
click at [793, 467] on span "Download" at bounding box center [784, 471] width 47 height 9
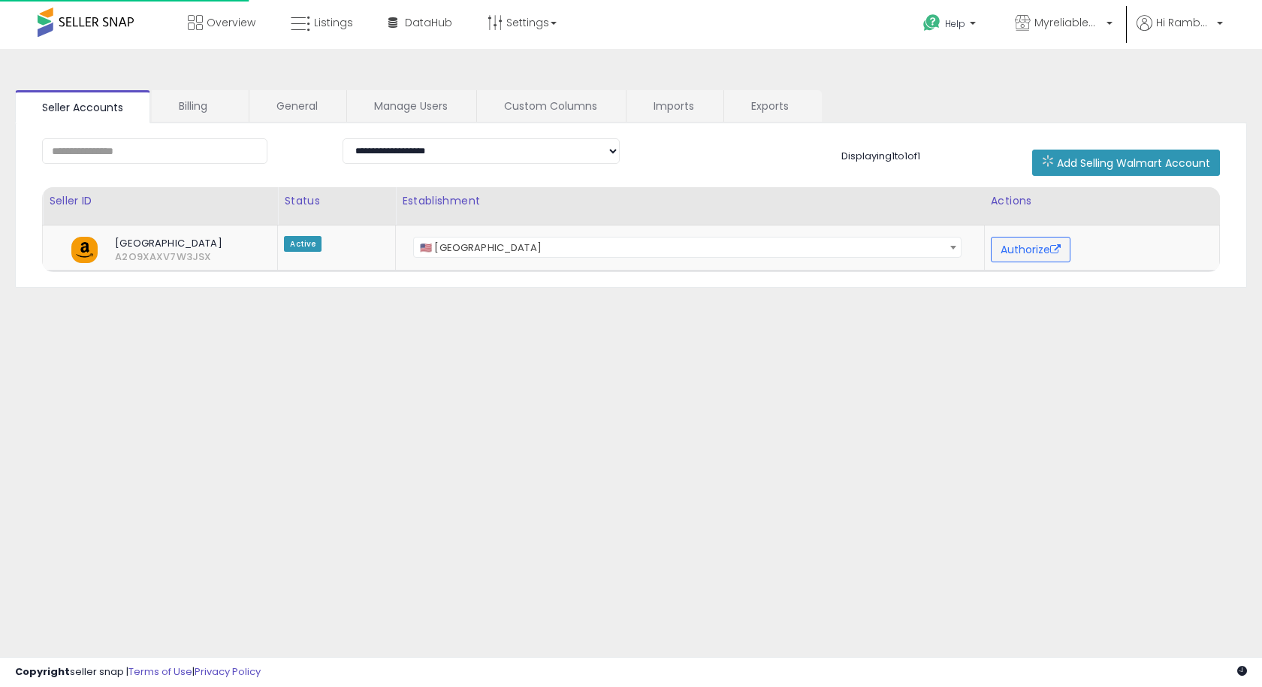
scroll to position [38, 0]
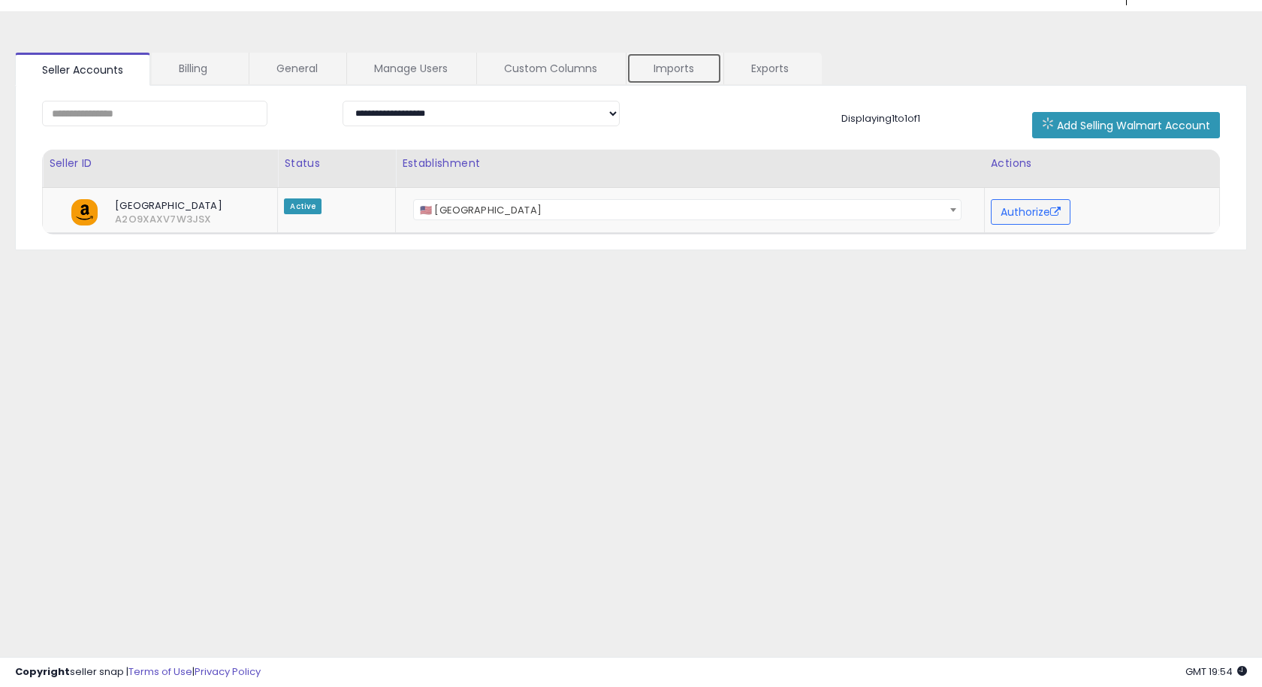
click at [659, 60] on link "Imports" at bounding box center [674, 69] width 95 height 32
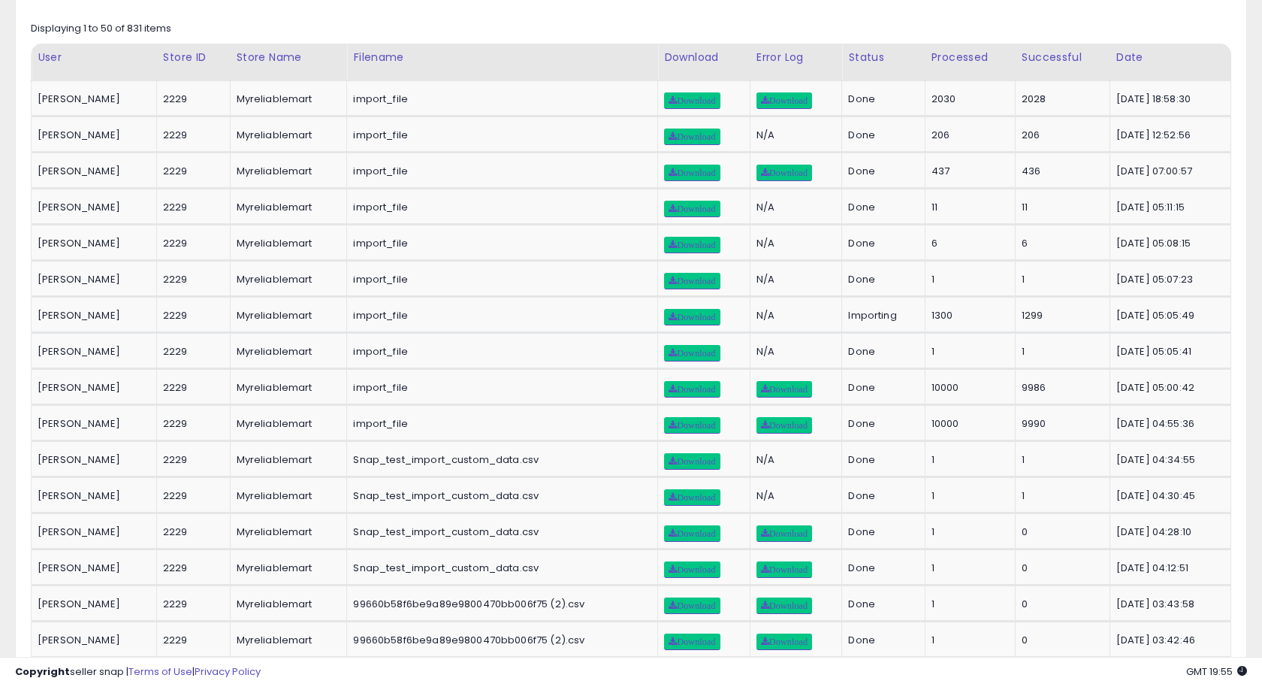
scroll to position [0, 0]
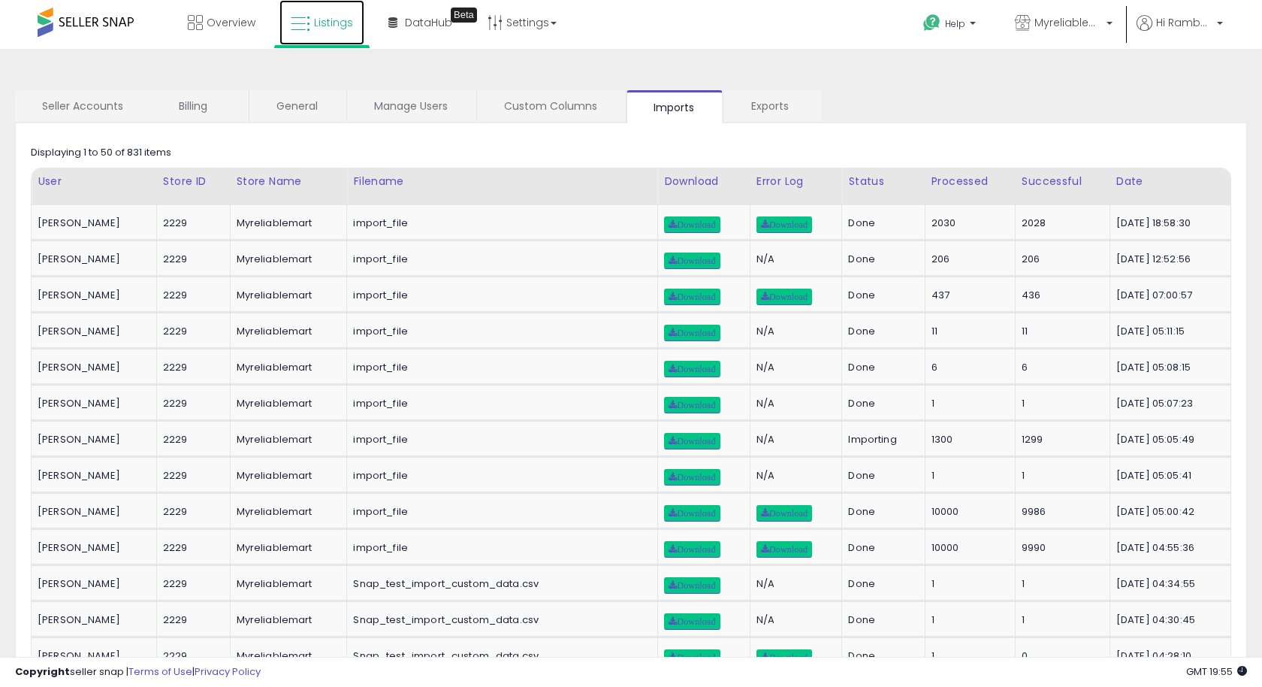
click at [323, 26] on span "Listings" at bounding box center [333, 22] width 39 height 15
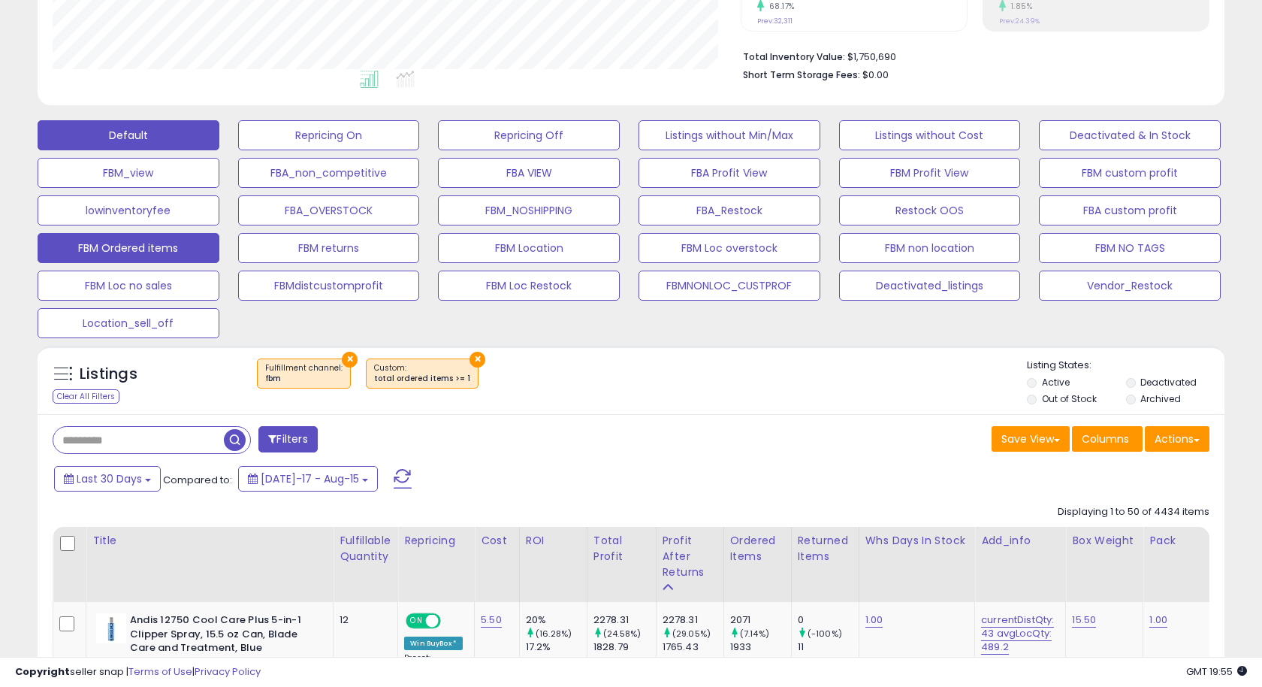
click at [90, 137] on button "Default" at bounding box center [129, 135] width 182 height 30
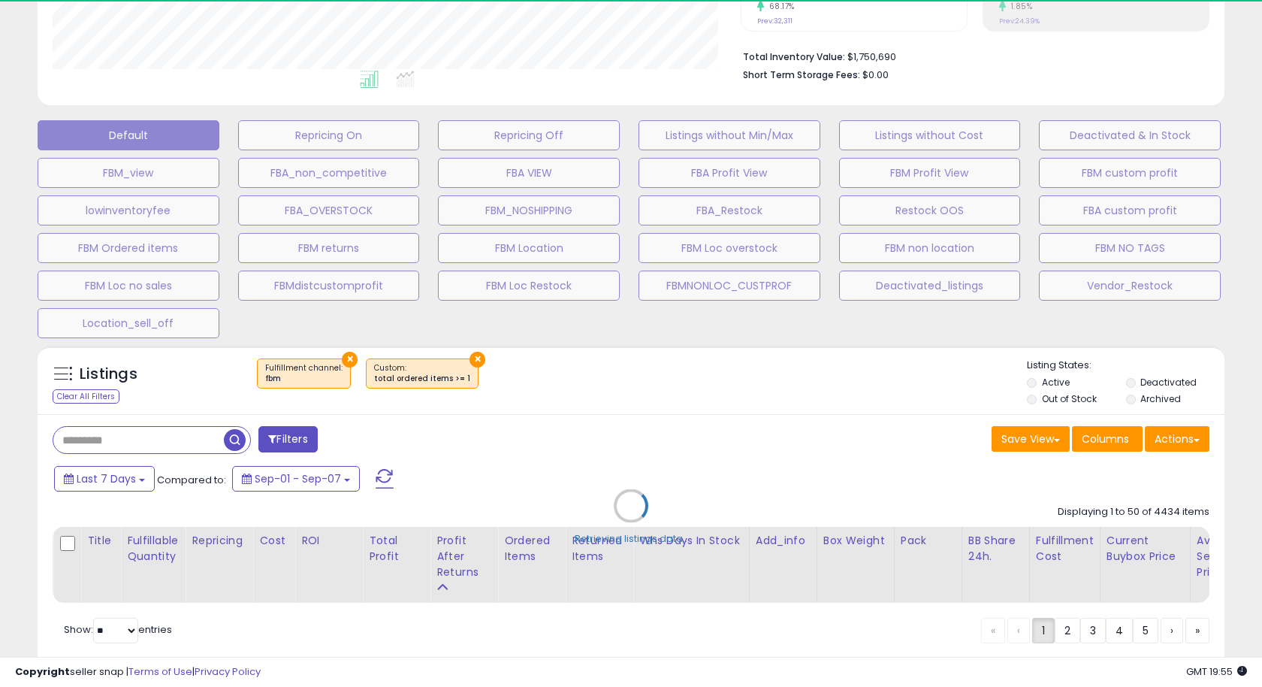
select select "**"
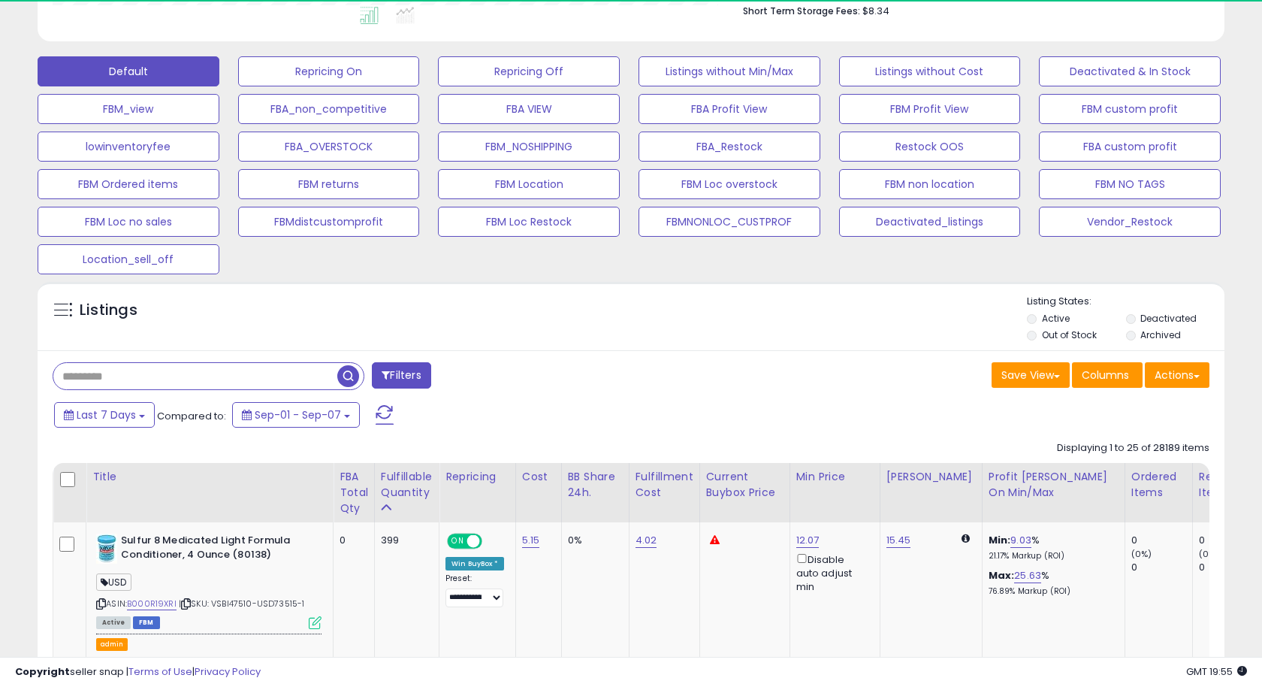
click at [192, 375] on input "text" at bounding box center [195, 376] width 284 height 26
paste input "**********"
type input "**********"
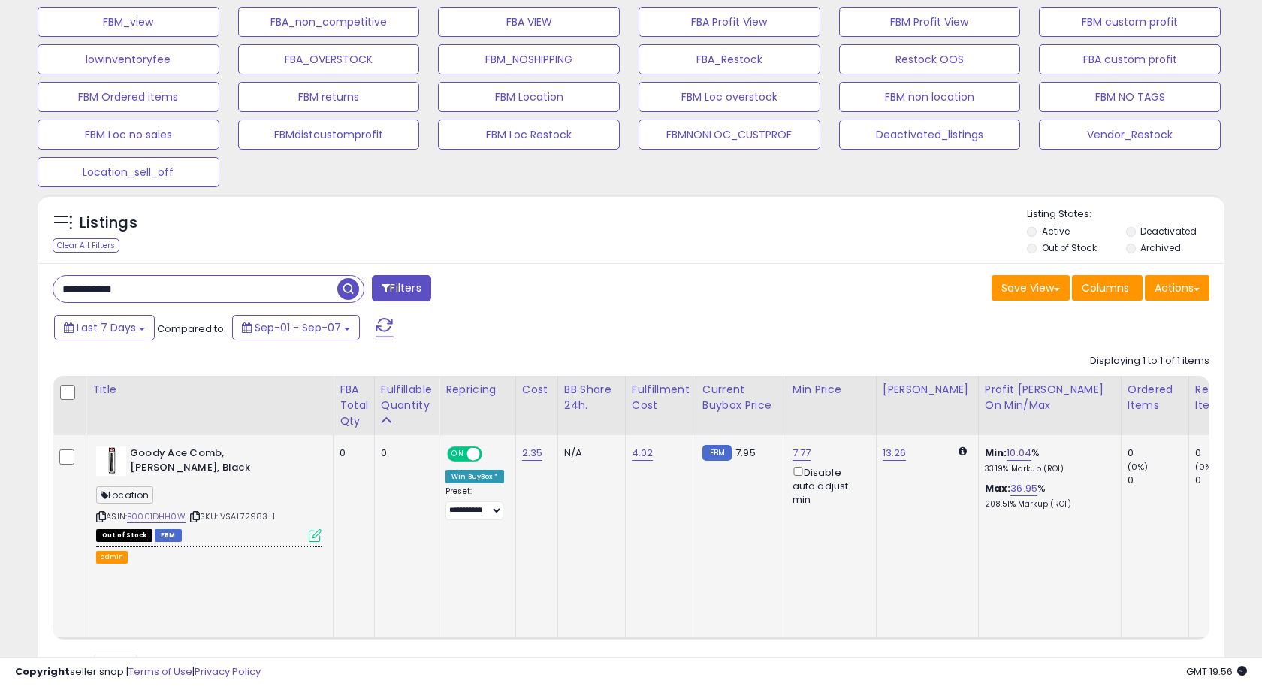
click at [314, 529] on icon at bounding box center [315, 535] width 13 height 13
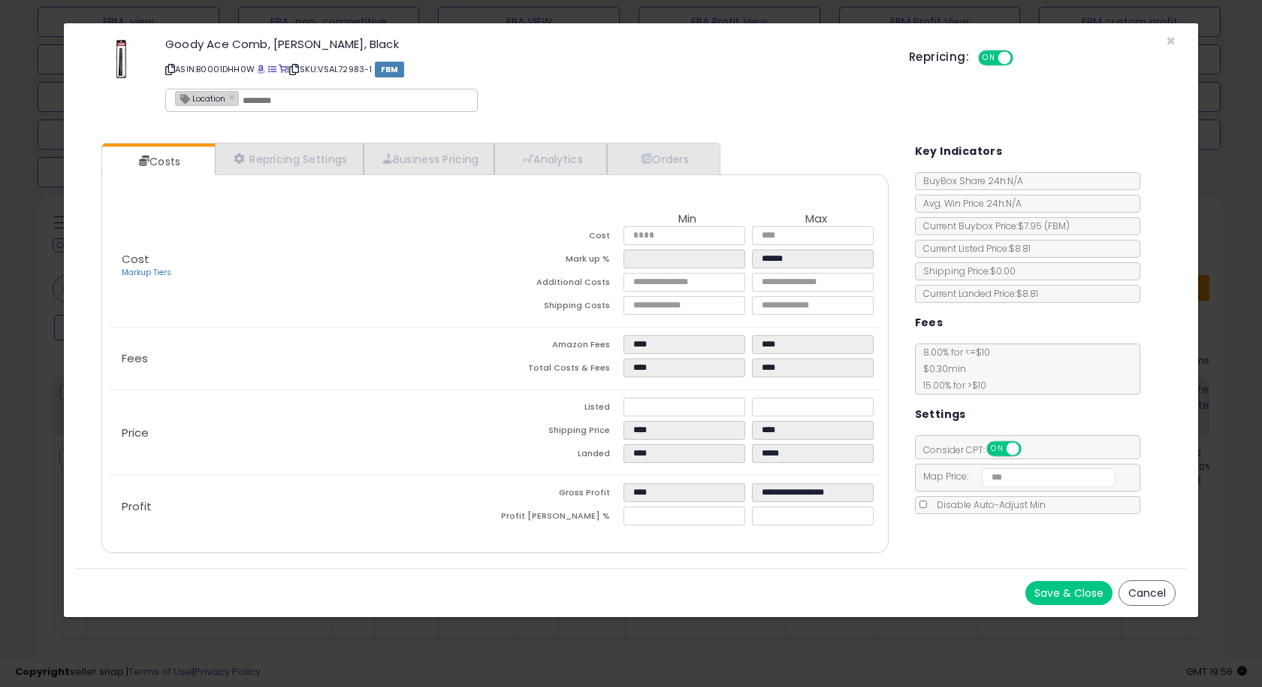
click at [1147, 584] on button "Cancel" at bounding box center [1147, 593] width 57 height 26
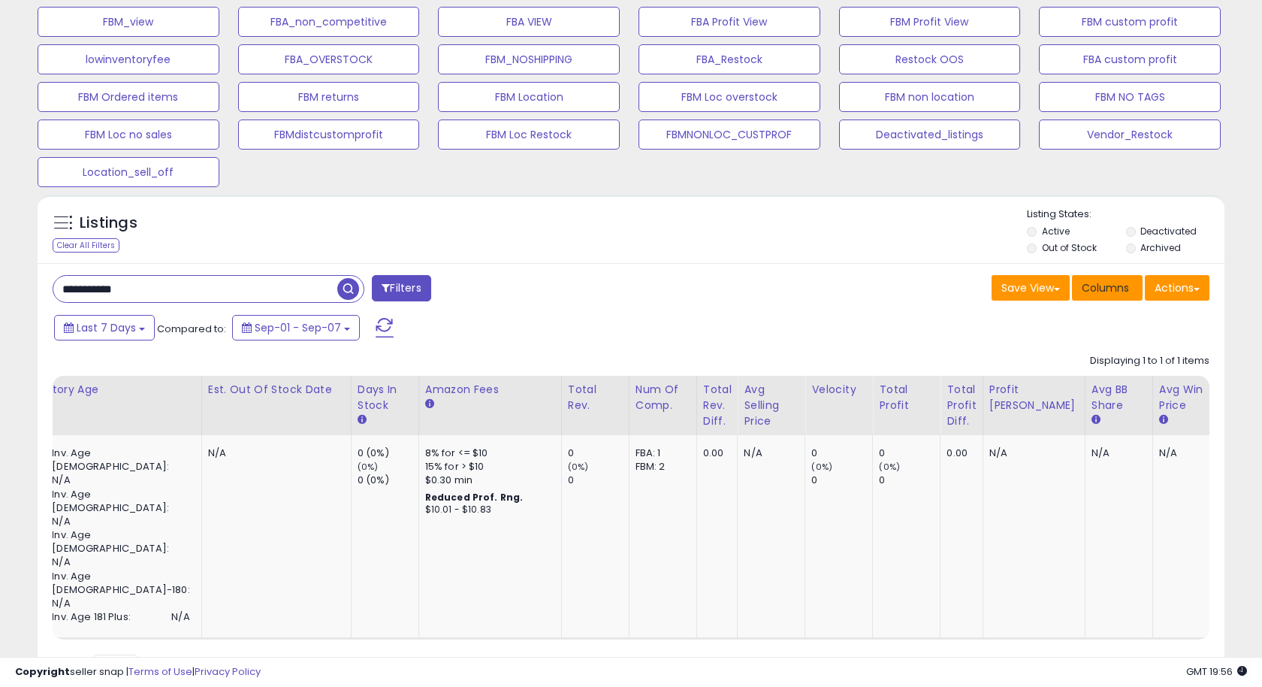
click at [1089, 293] on span "Columns" at bounding box center [1105, 287] width 47 height 15
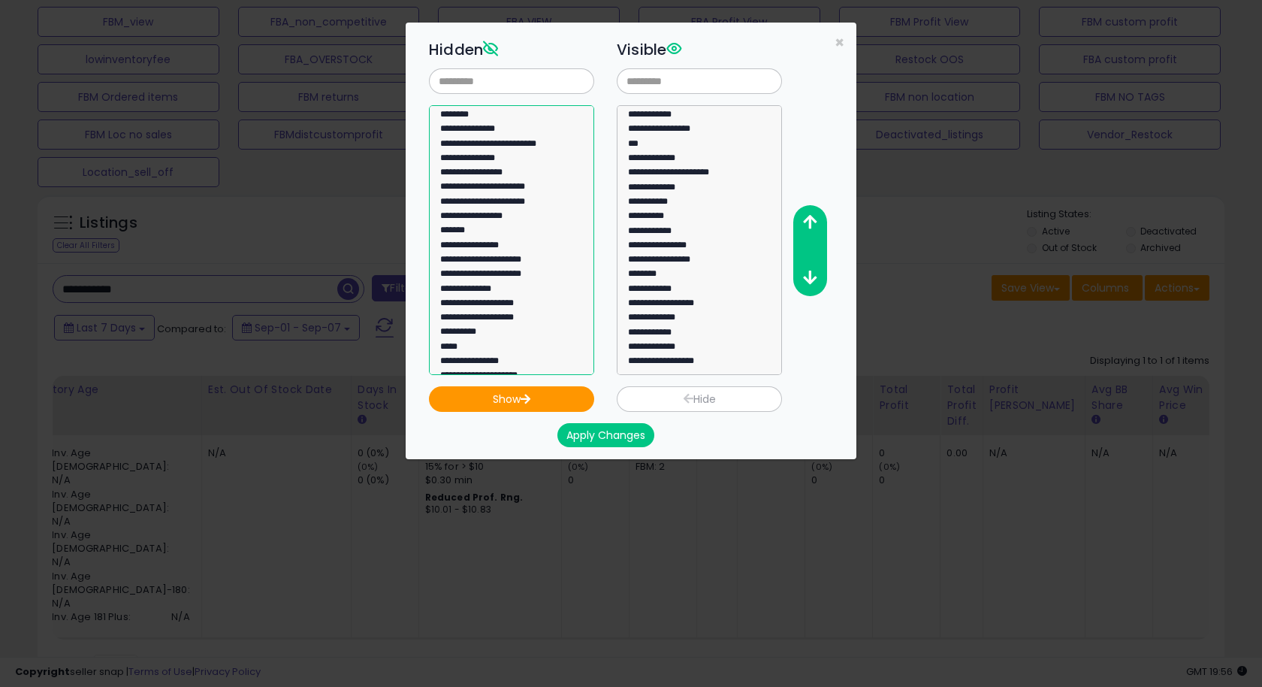
select select "********"
click at [480, 116] on option "********" at bounding box center [512, 117] width 147 height 14
click at [506, 393] on button "Show" at bounding box center [511, 399] width 165 height 26
select select
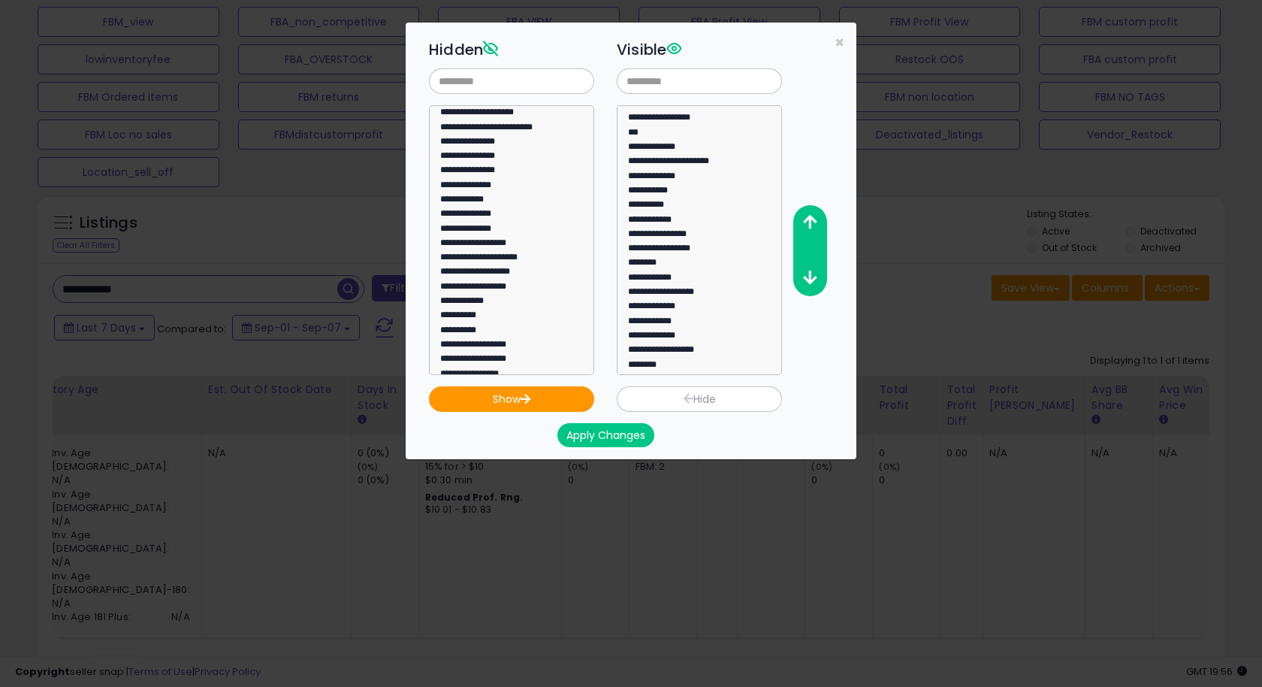
click at [599, 433] on button "Apply Changes" at bounding box center [606, 435] width 97 height 24
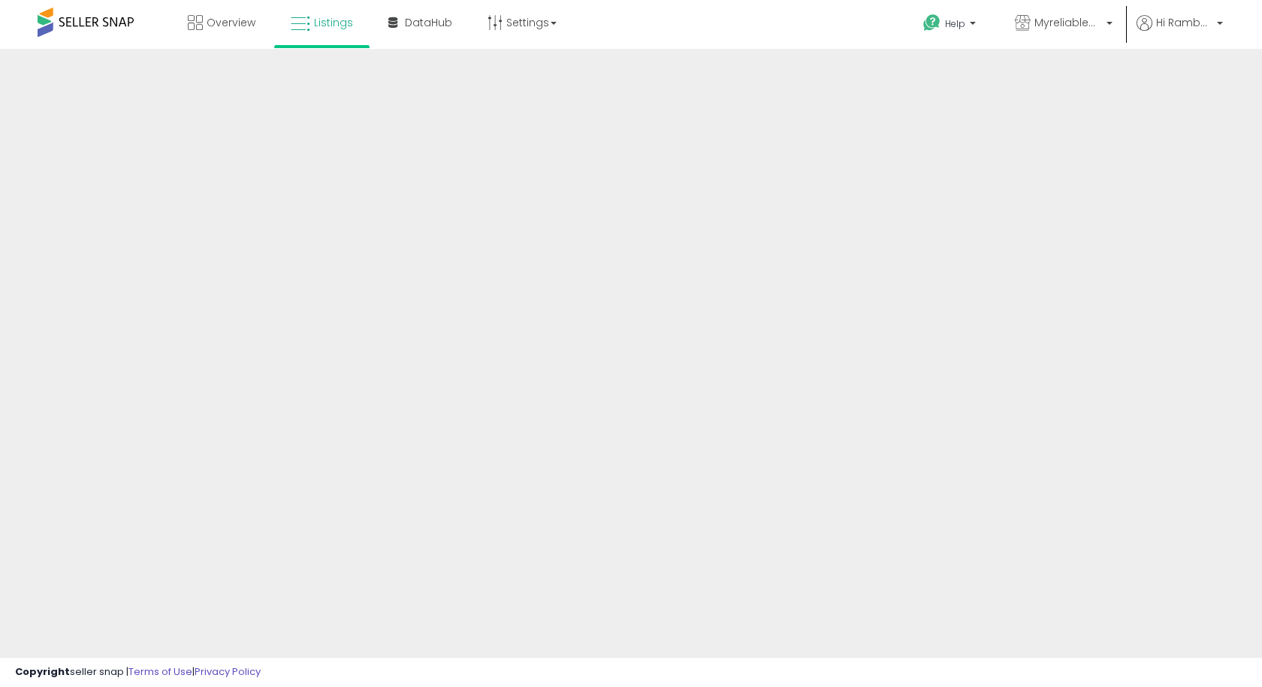
scroll to position [384, 0]
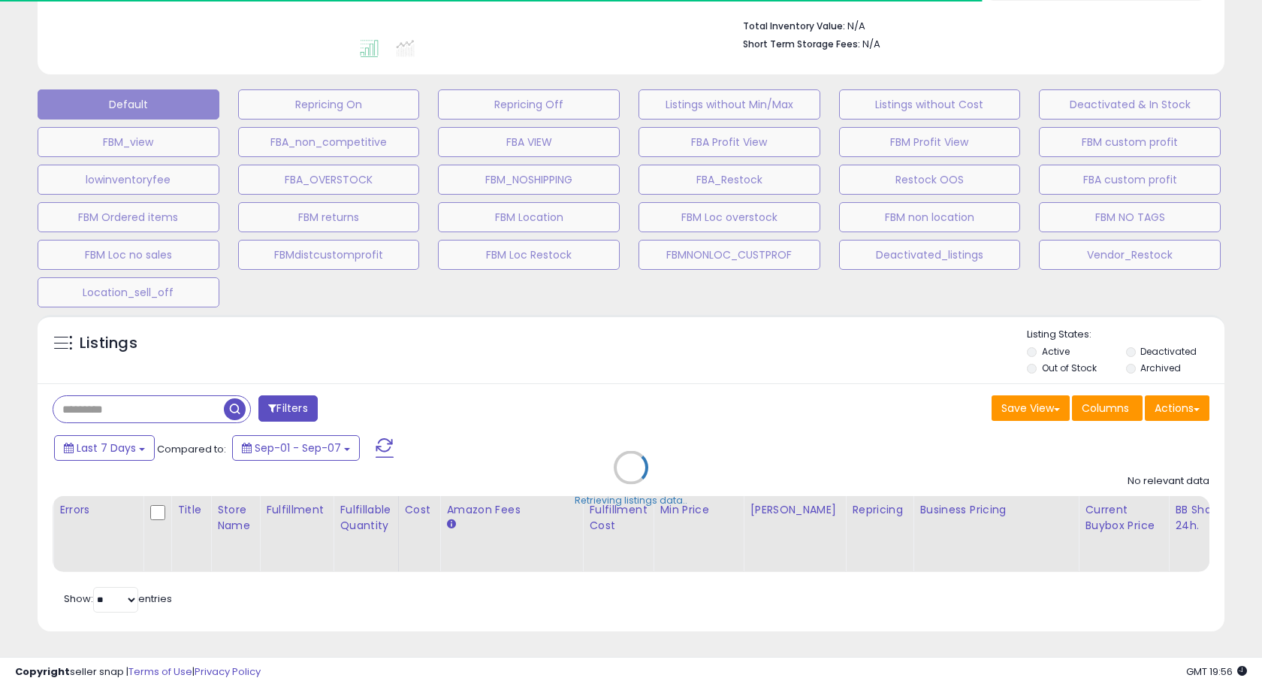
type input "**********"
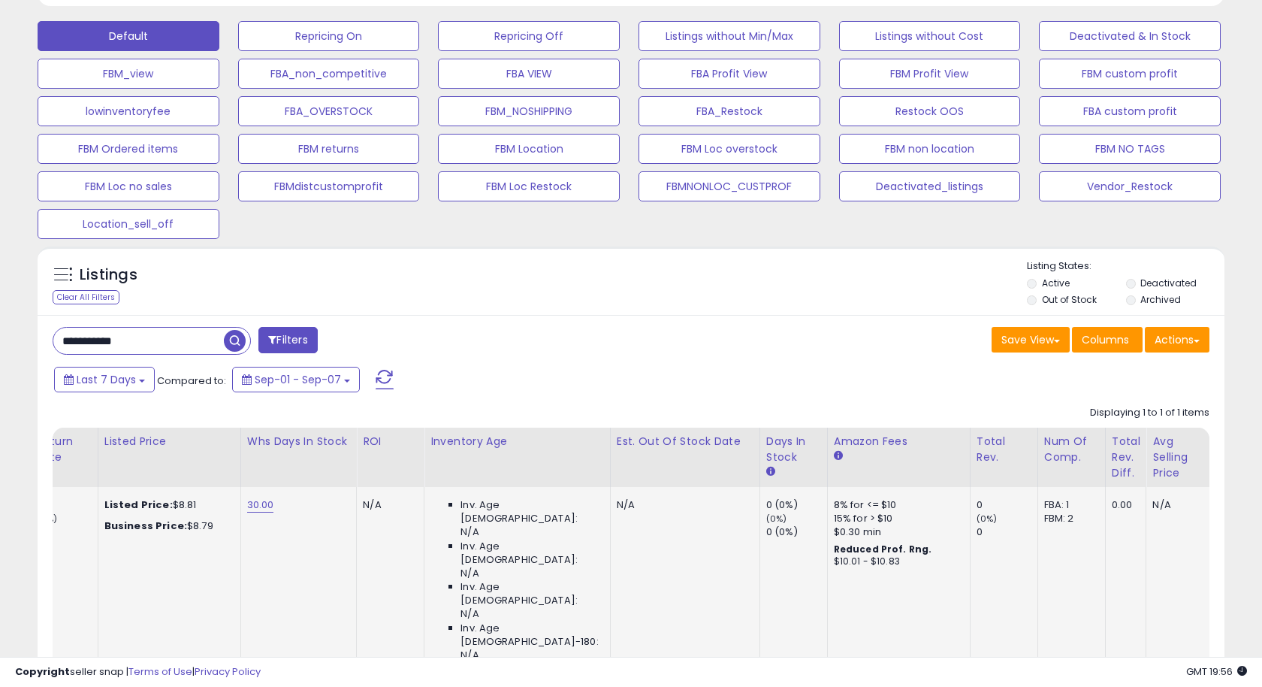
scroll to position [0, 0]
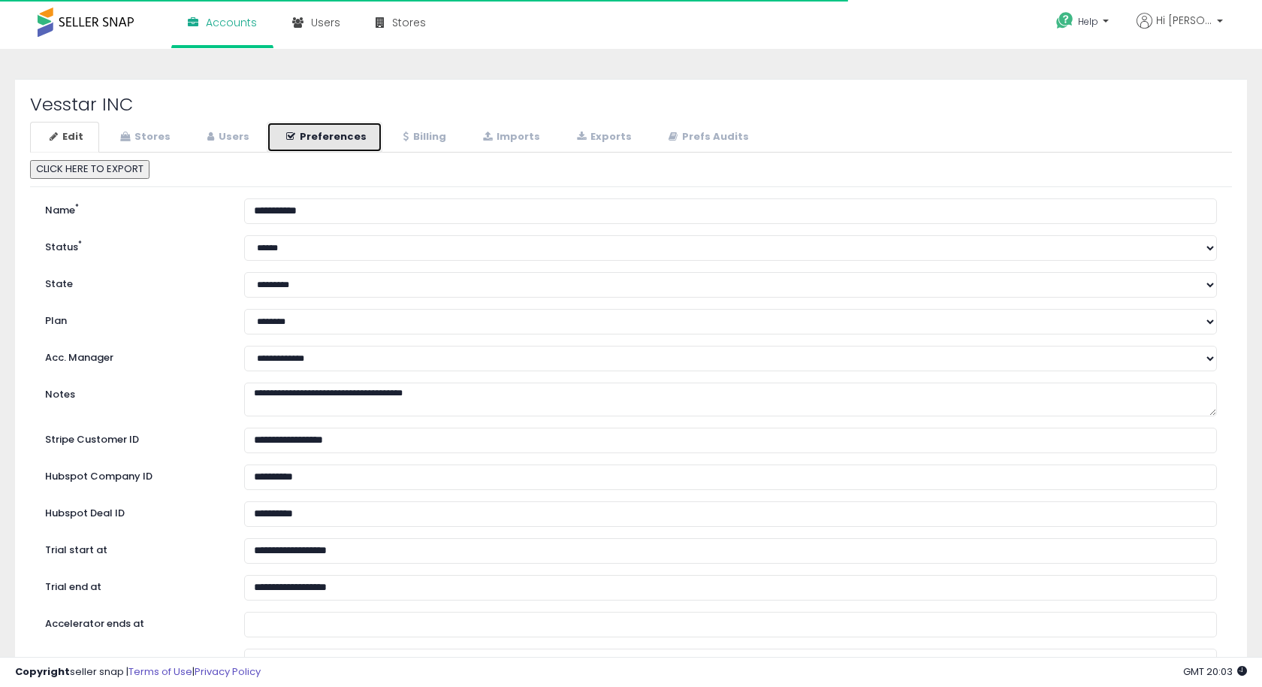
click at [299, 137] on link "Preferences" at bounding box center [325, 137] width 116 height 31
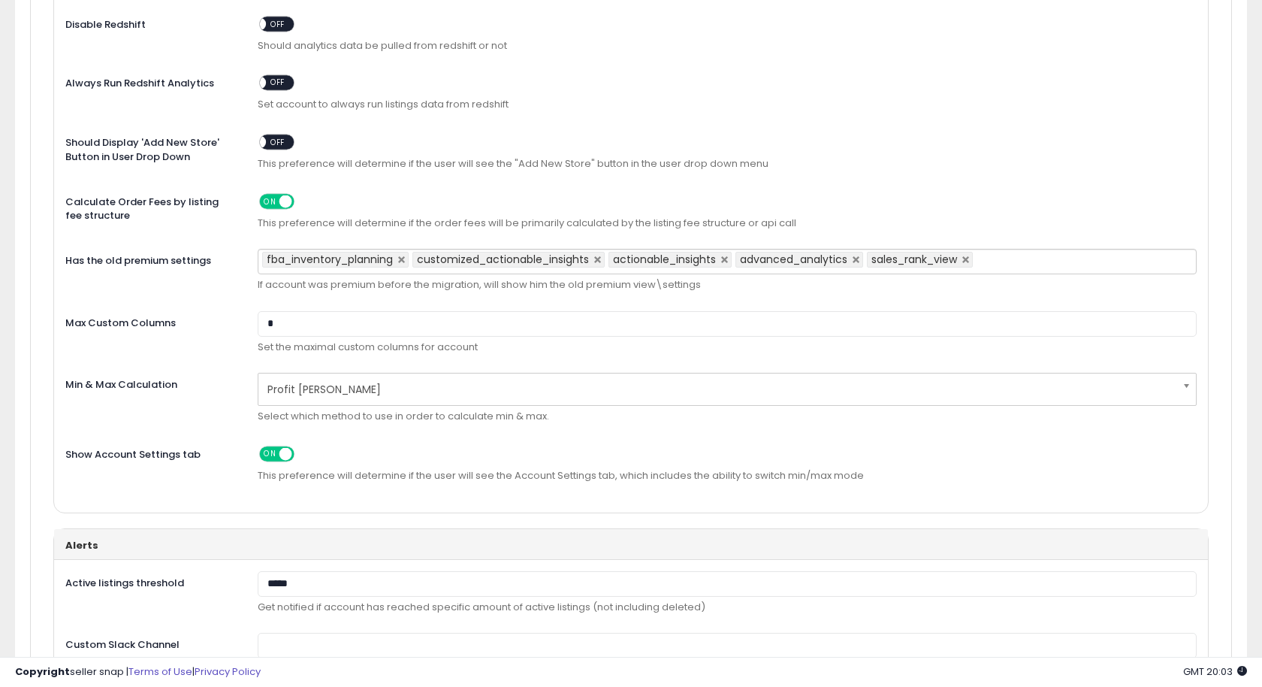
scroll to position [1056, 0]
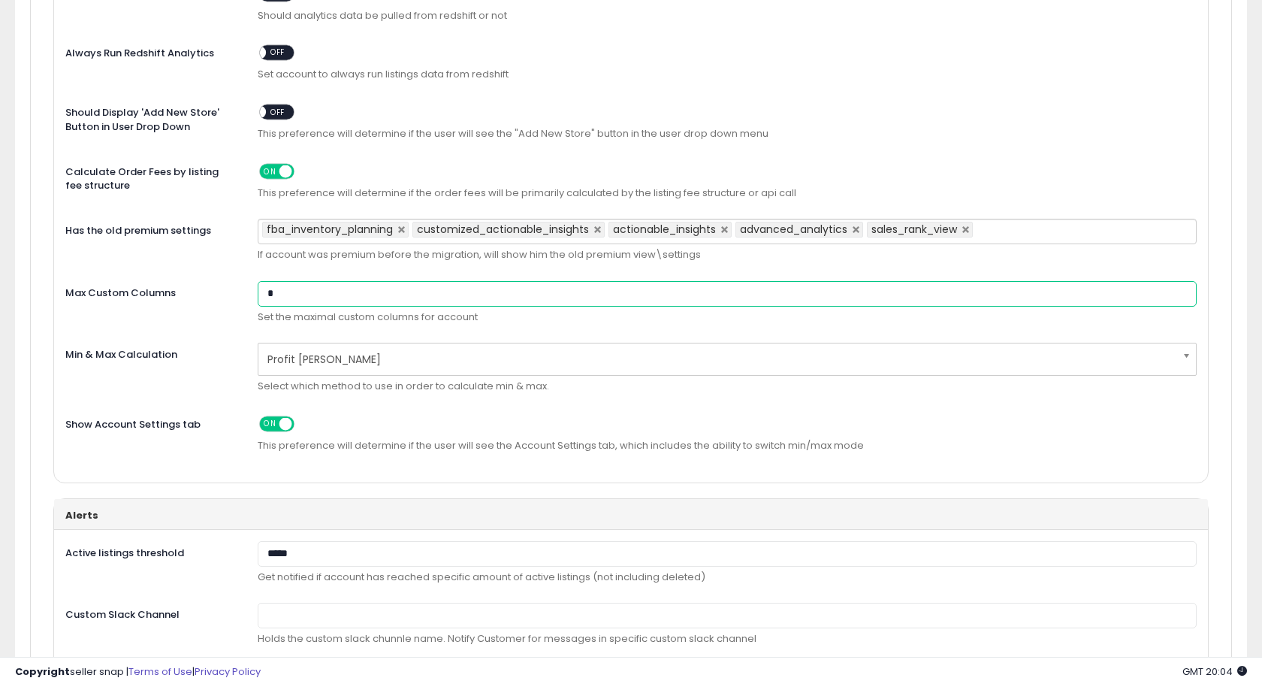
click at [282, 281] on input "*" at bounding box center [727, 294] width 939 height 26
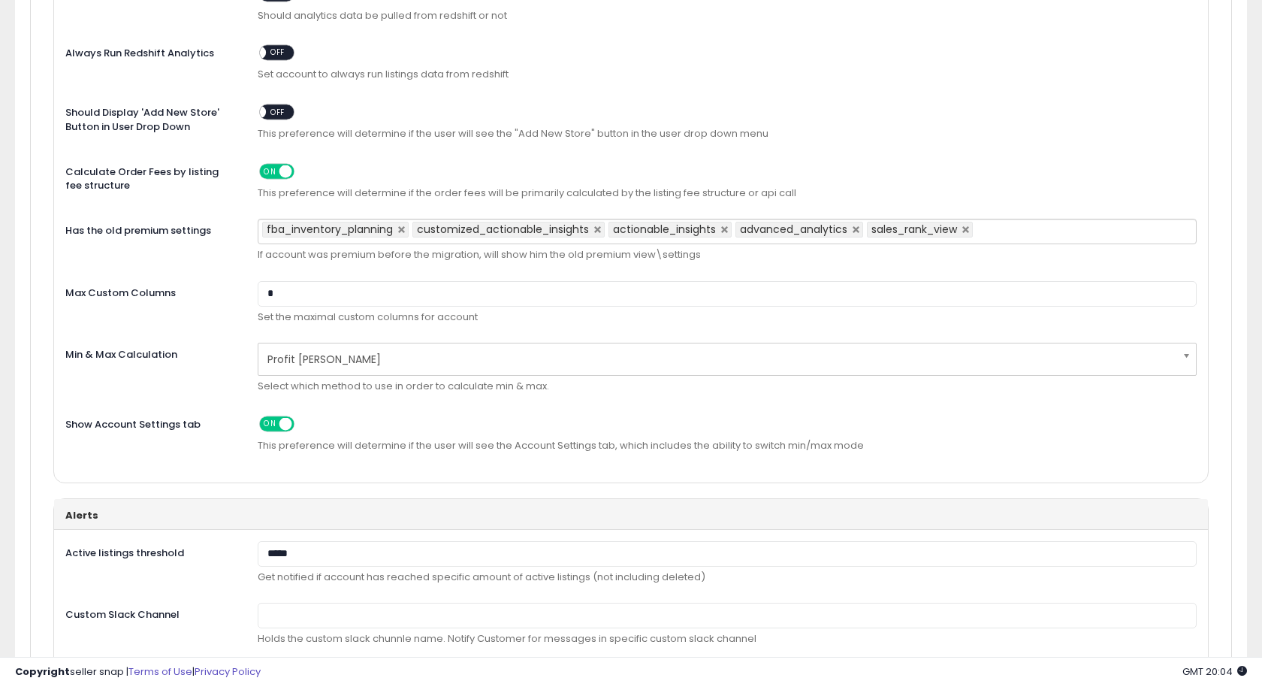
click at [201, 281] on label "Max Custom Columns" at bounding box center [150, 291] width 192 height 20
click at [258, 281] on input "*" at bounding box center [727, 294] width 939 height 26
click at [50, 273] on div "Repricing Limit Make Feeds Interval (minutes) Limit the amount of feeds being g…" at bounding box center [631, 228] width 1178 height 2165
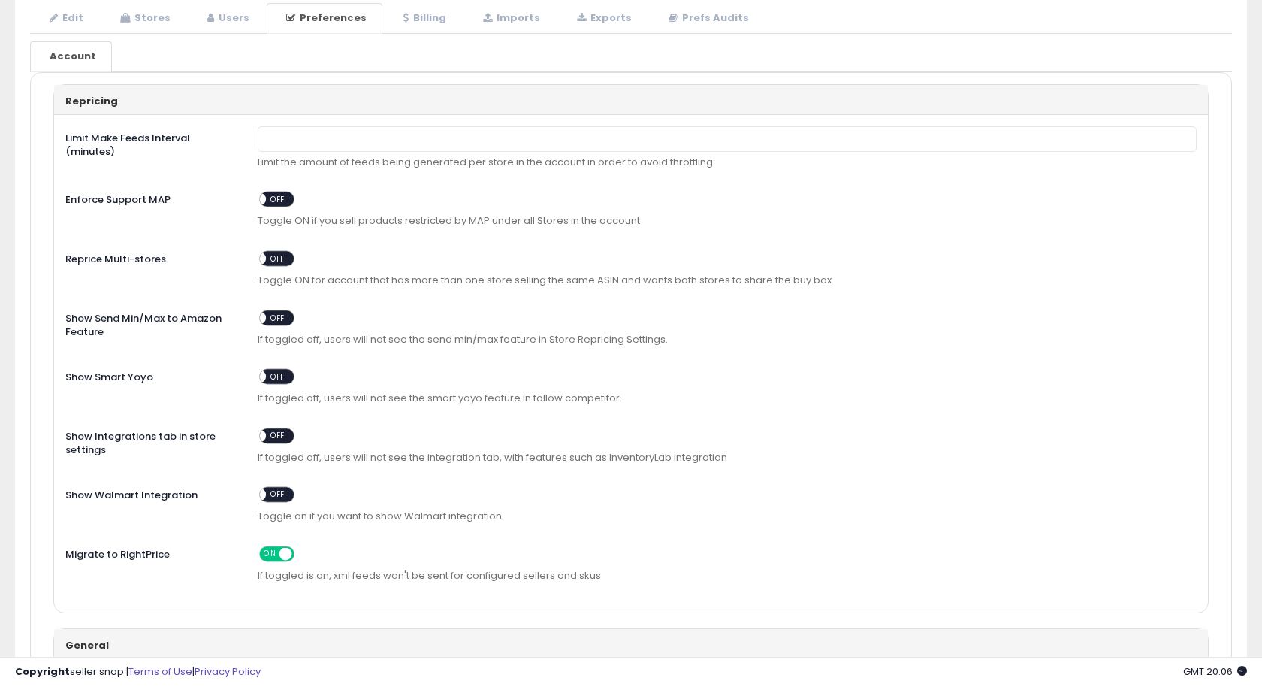
scroll to position [0, 0]
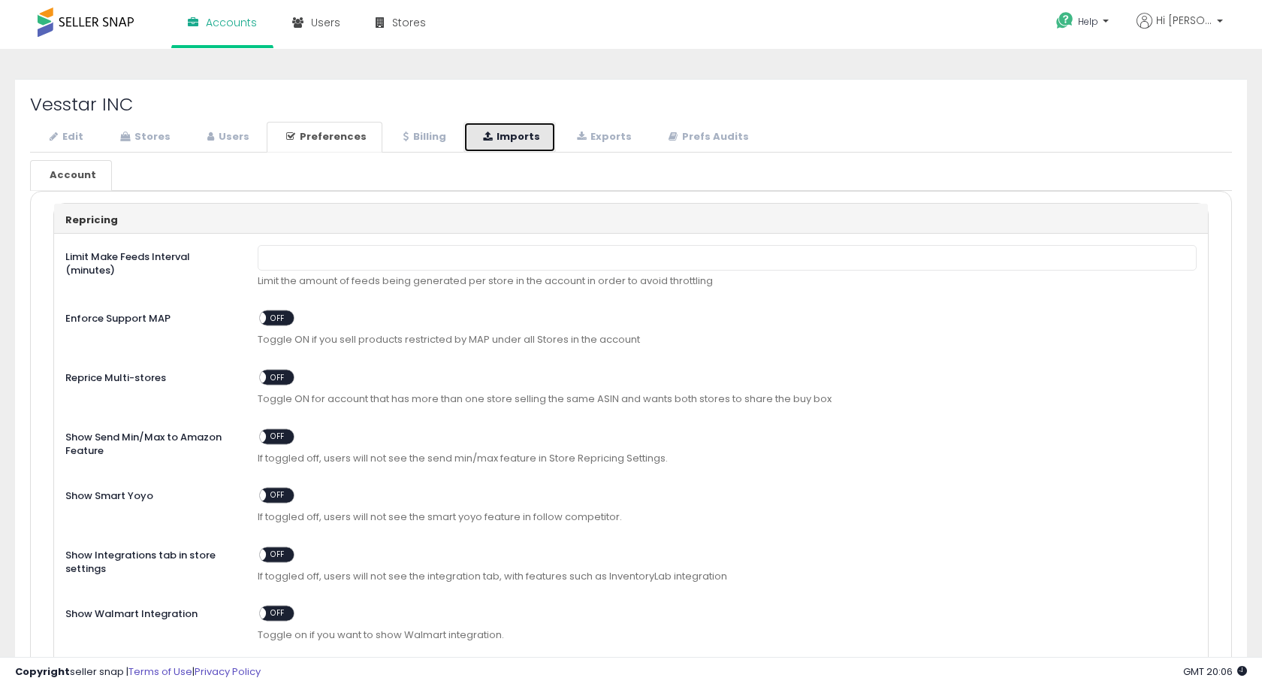
click at [500, 134] on link "Imports" at bounding box center [510, 137] width 92 height 31
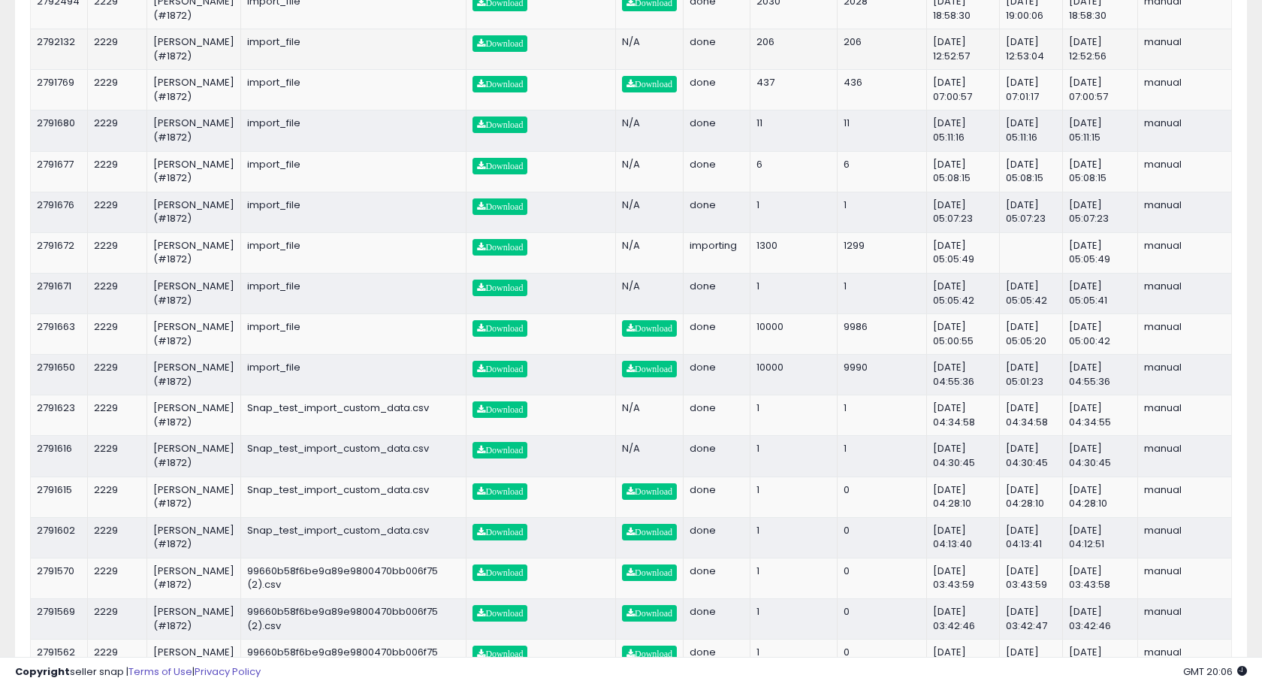
scroll to position [324, 0]
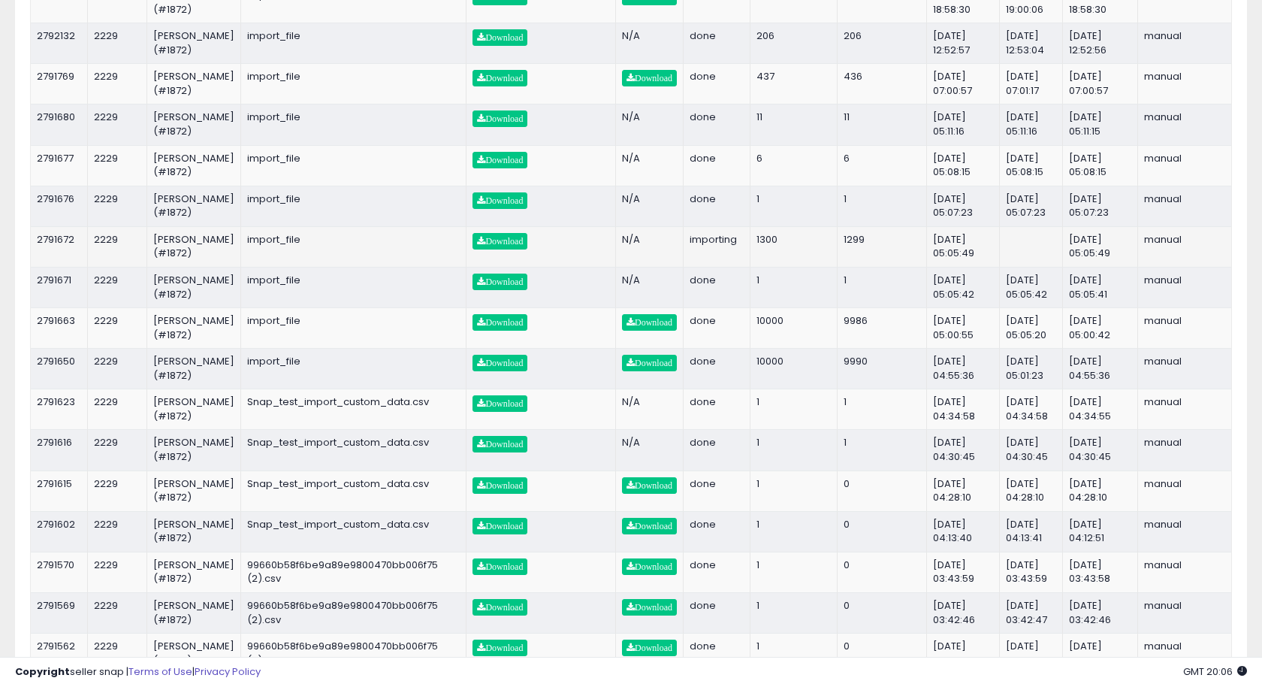
click at [61, 267] on td "2791672" at bounding box center [59, 246] width 57 height 41
copy td "2791672"
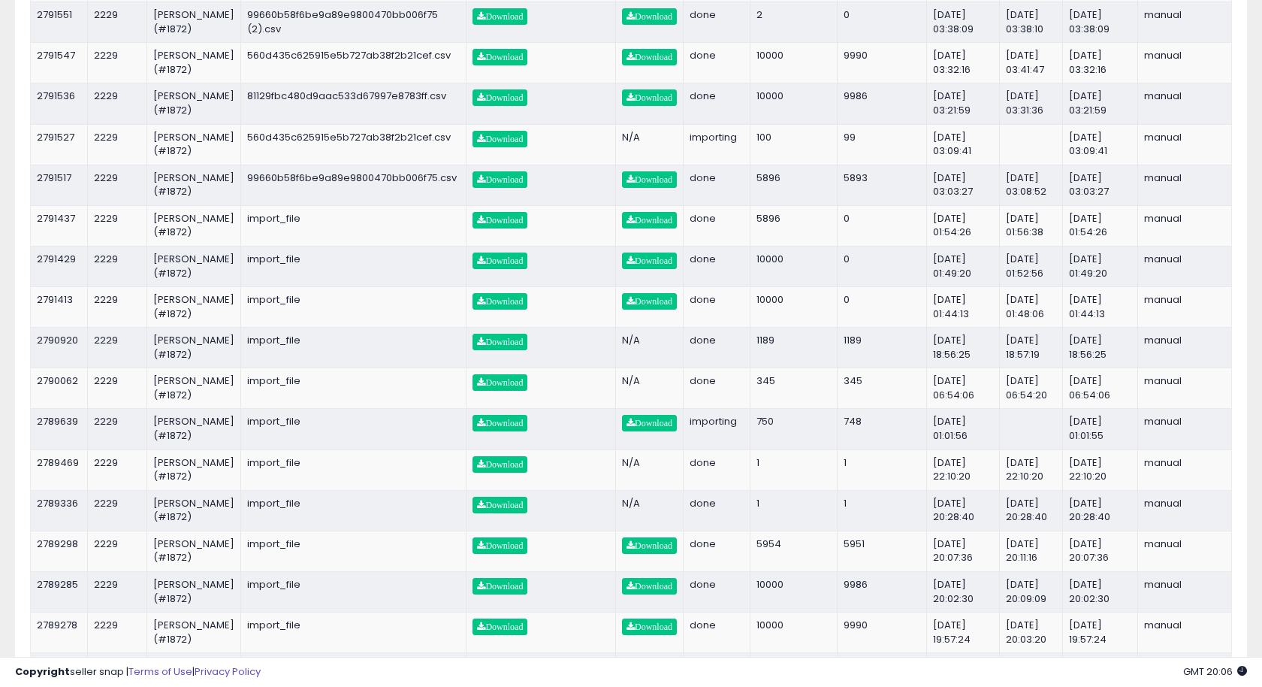
scroll to position [998, 0]
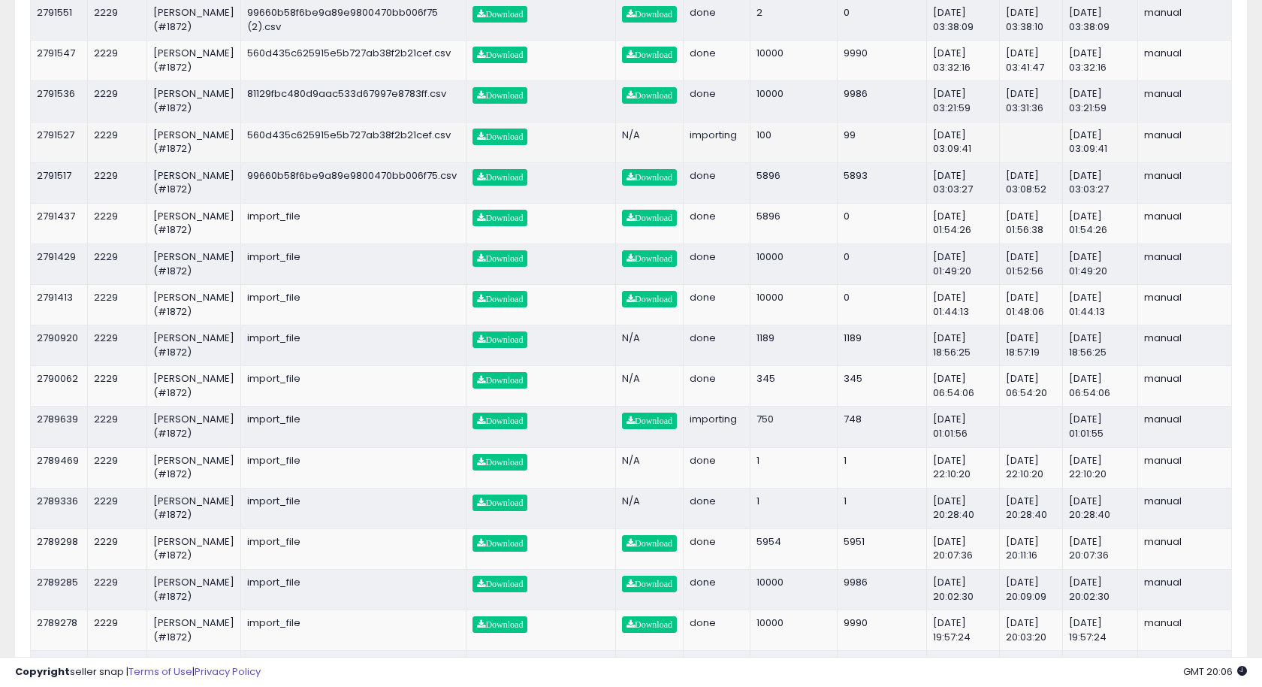
click at [55, 162] on td "2791527" at bounding box center [59, 142] width 57 height 41
copy td "2791527"
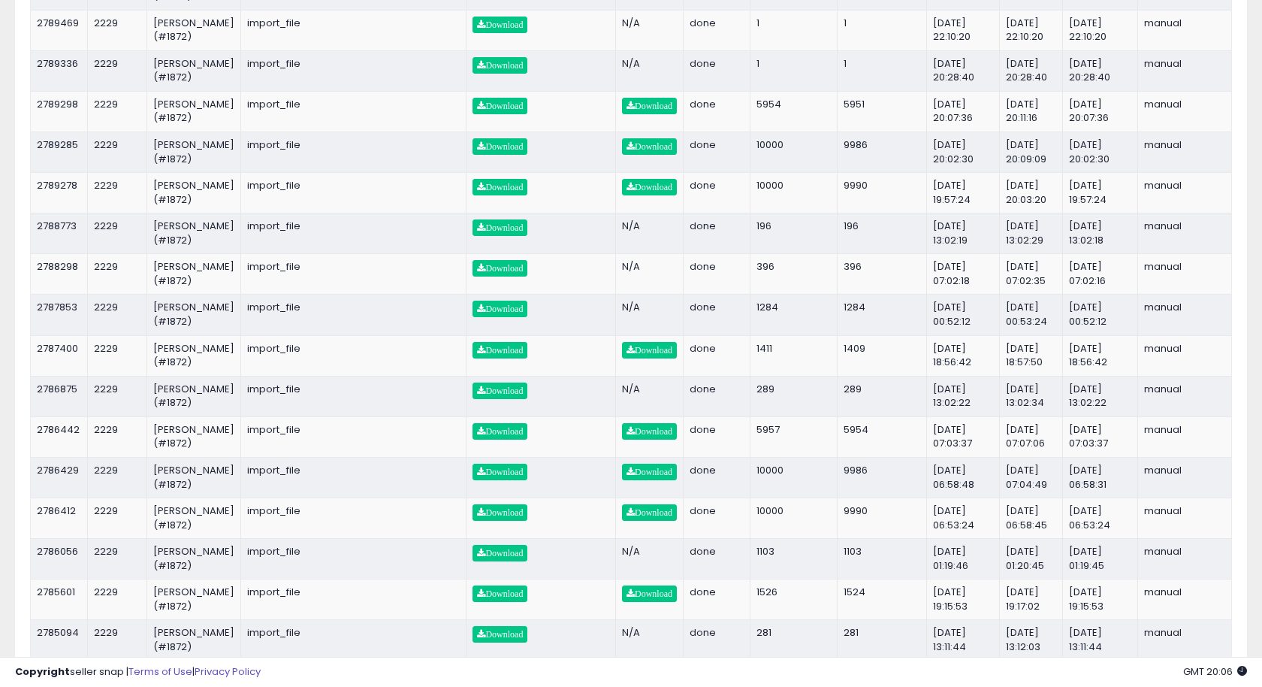
scroll to position [1446, 0]
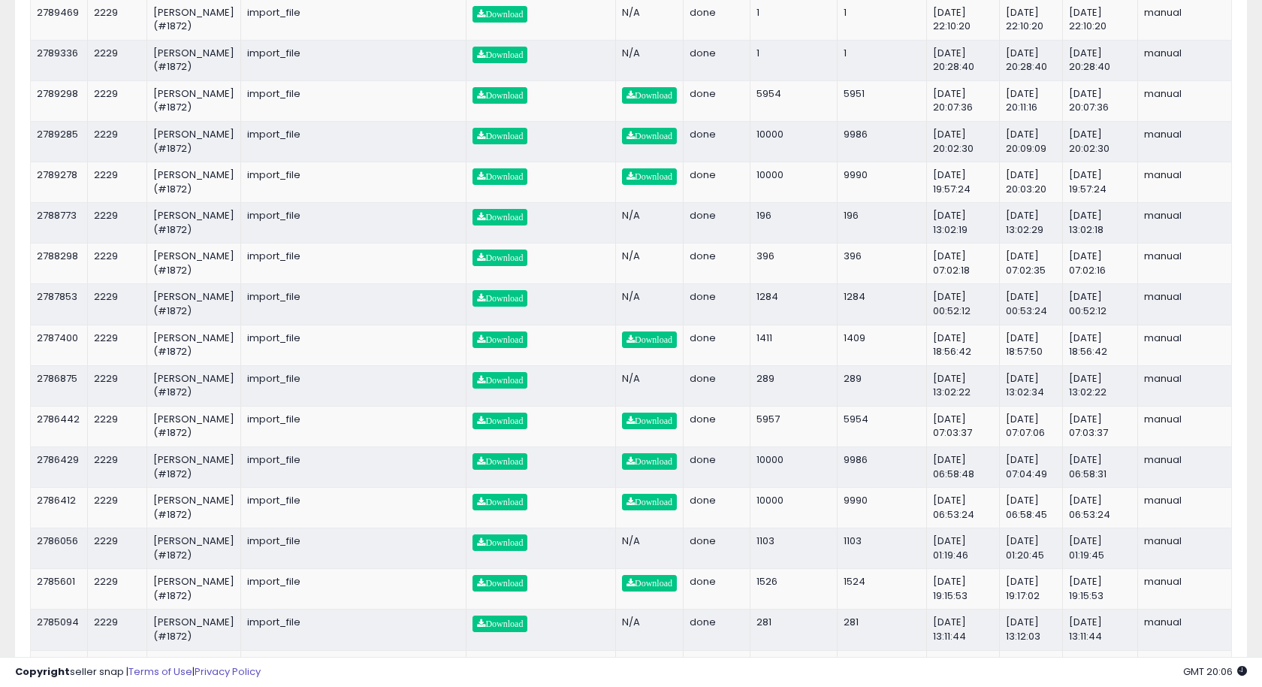
copy td "2789639"
